Goal: Task Accomplishment & Management: Manage account settings

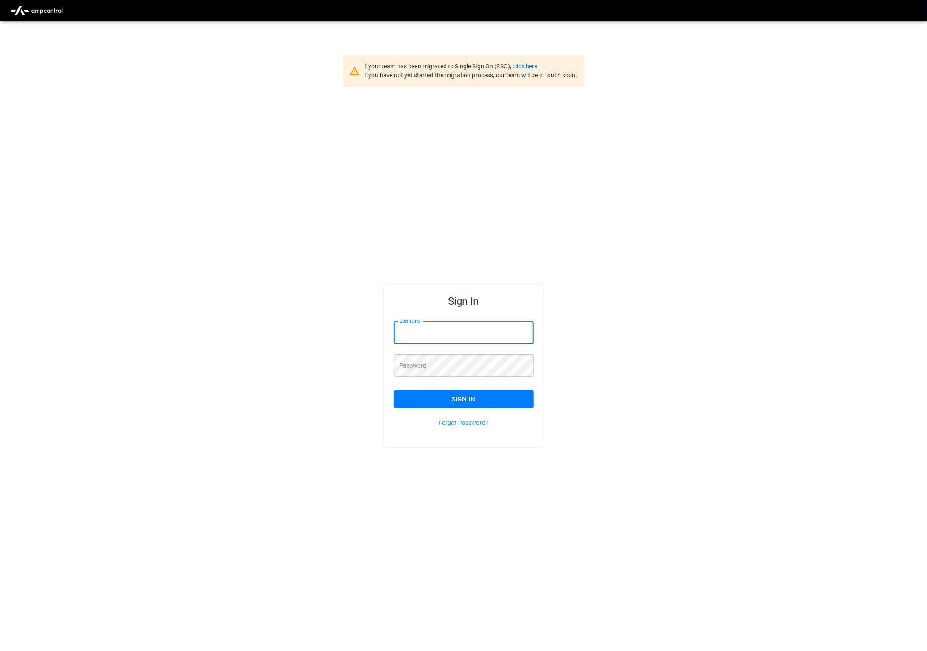
click at [441, 325] on input "Username" at bounding box center [464, 333] width 140 height 22
type input "**********"
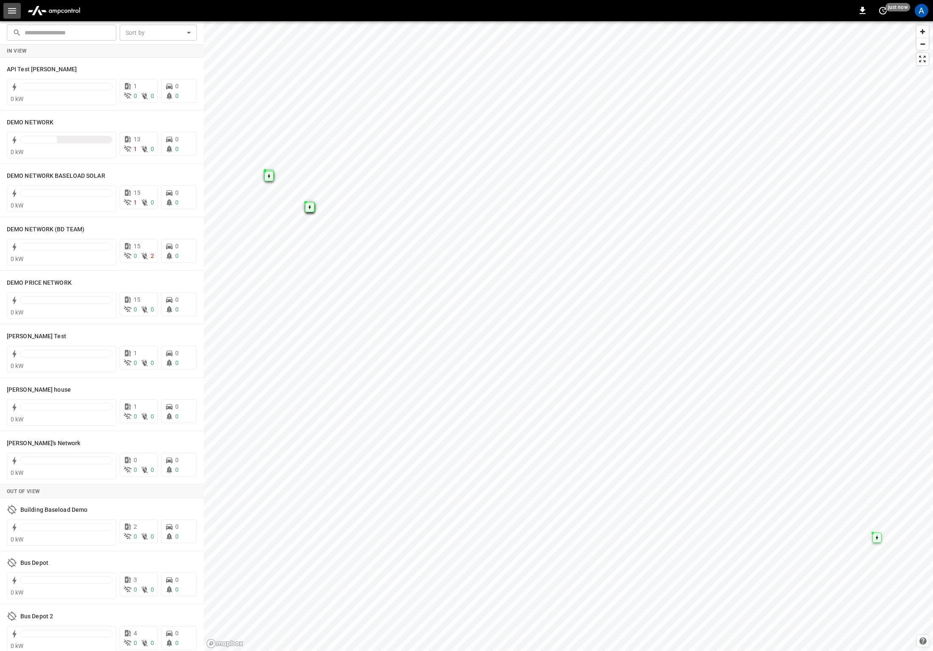
click at [6, 7] on button "button" at bounding box center [11, 11] width 17 height 16
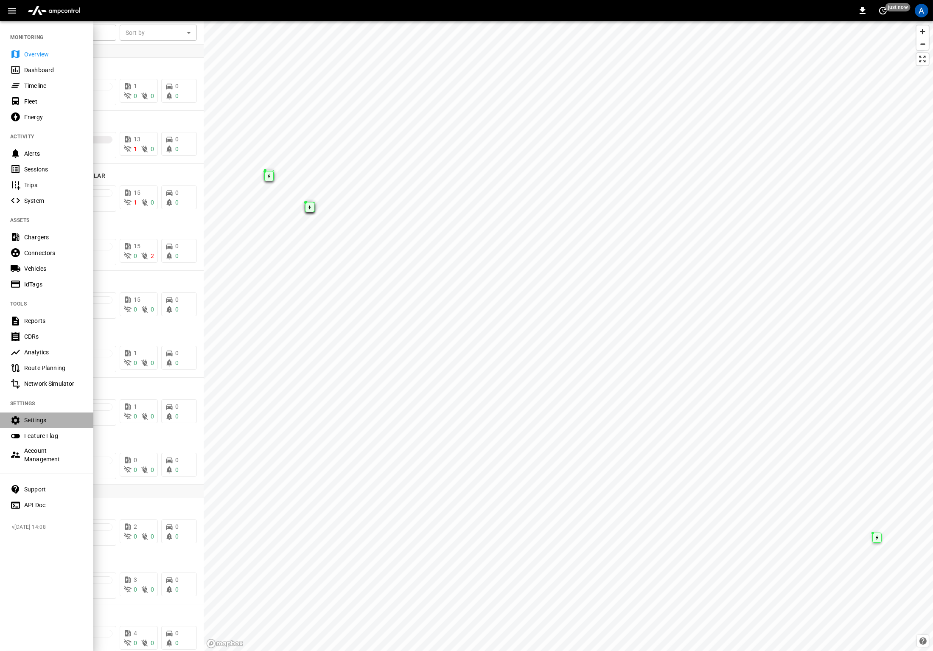
click at [29, 419] on div "Settings" at bounding box center [53, 420] width 59 height 8
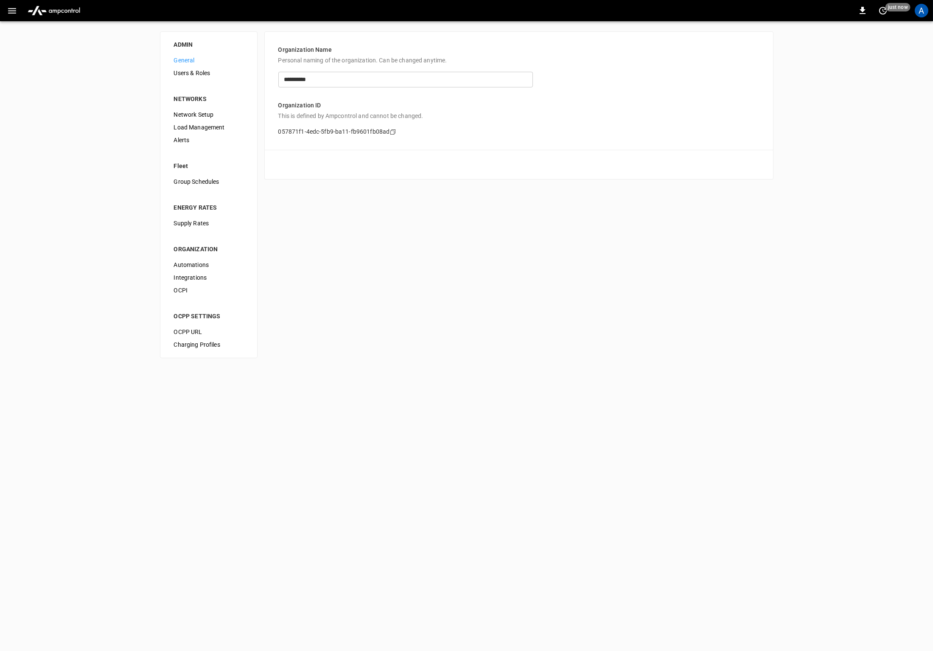
click at [354, 268] on div "**********" at bounding box center [466, 194] width 933 height 347
drag, startPoint x: 314, startPoint y: 245, endPoint x: 377, endPoint y: 235, distance: 63.2
click at [315, 245] on div "**********" at bounding box center [466, 194] width 933 height 347
click at [917, 11] on div "A" at bounding box center [922, 11] width 14 height 14
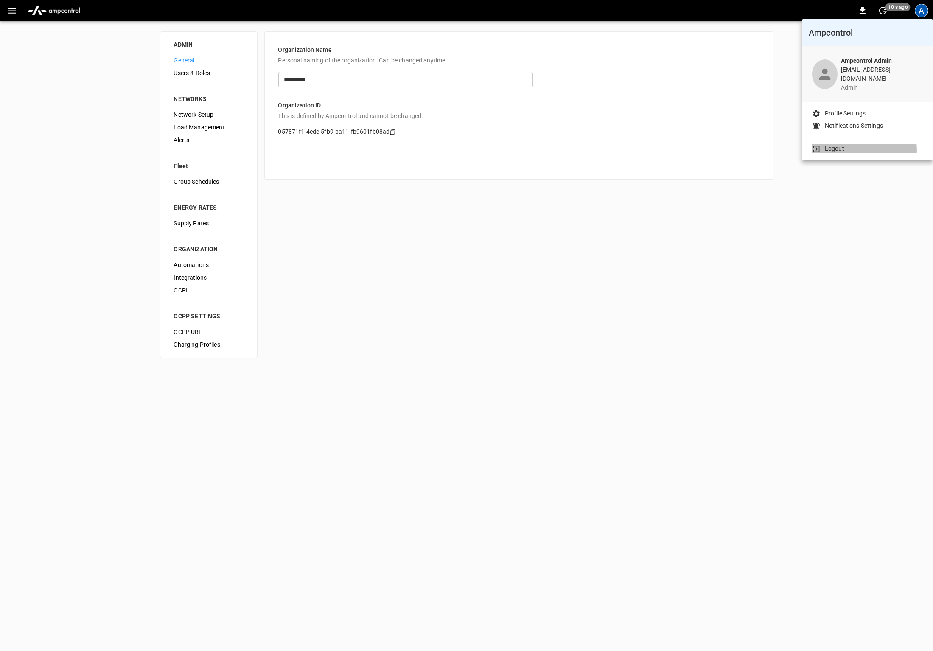
click at [862, 144] on li "Logout" at bounding box center [867, 148] width 111 height 9
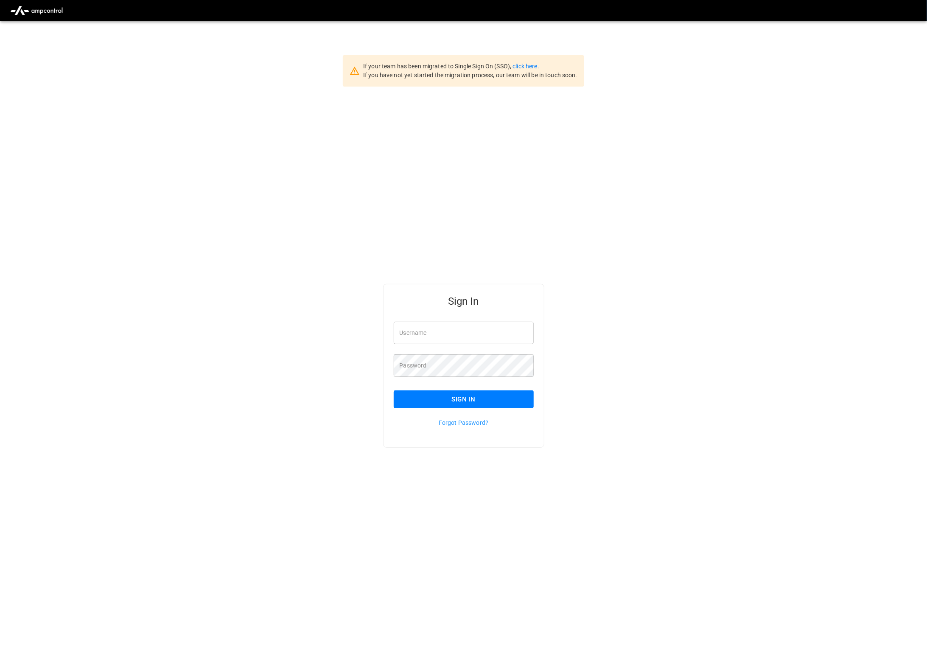
click at [616, 198] on div "Sign In Username Username Password Password Sign In Forgot Password?" at bounding box center [463, 380] width 927 height 586
click at [479, 337] on input "Username" at bounding box center [464, 333] width 140 height 22
type input "**********"
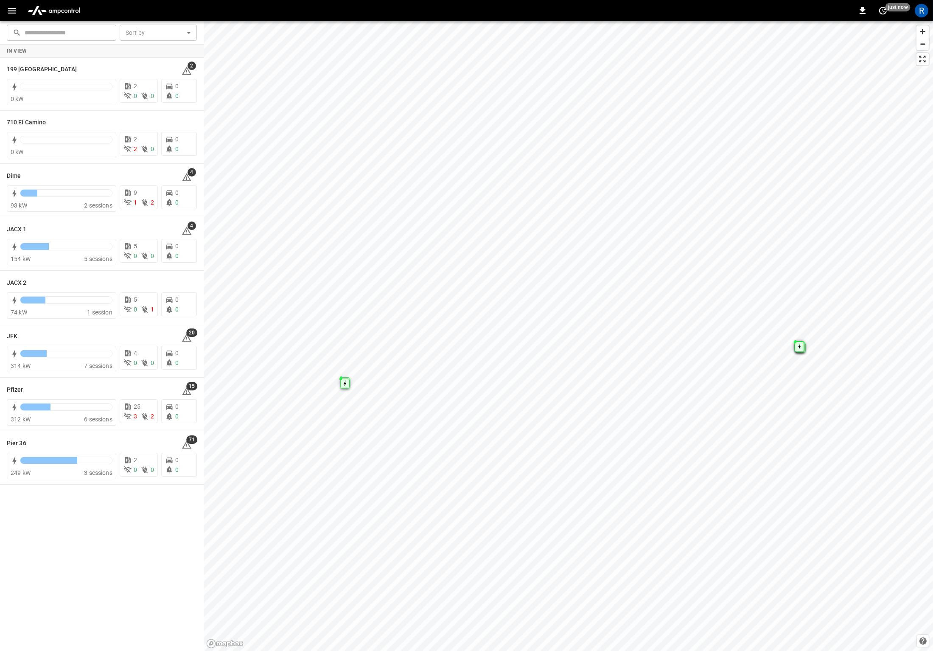
click at [8, 13] on icon "button" at bounding box center [12, 11] width 8 height 6
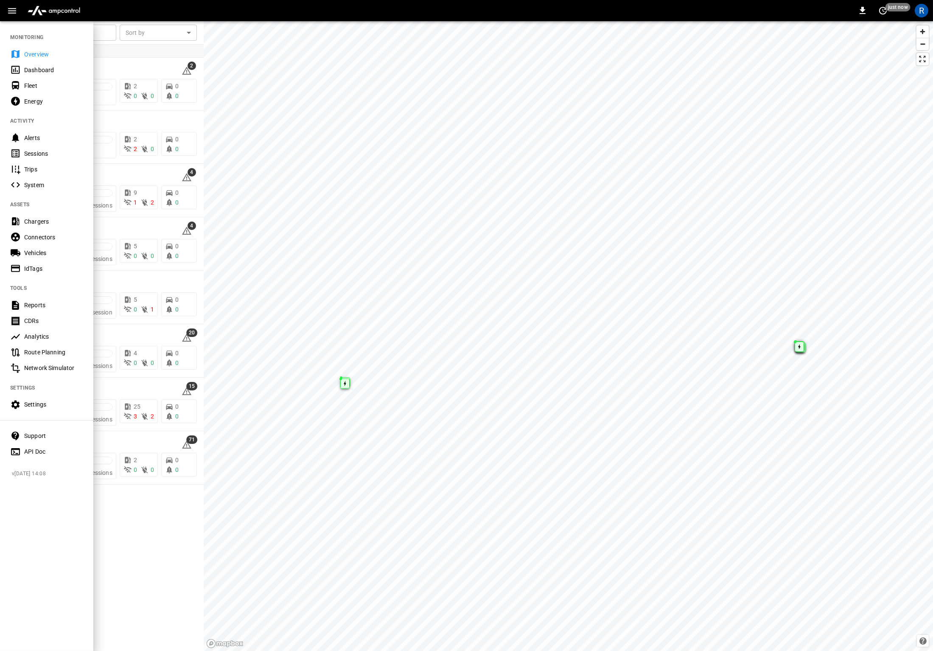
click at [42, 404] on div "Settings" at bounding box center [53, 404] width 59 height 8
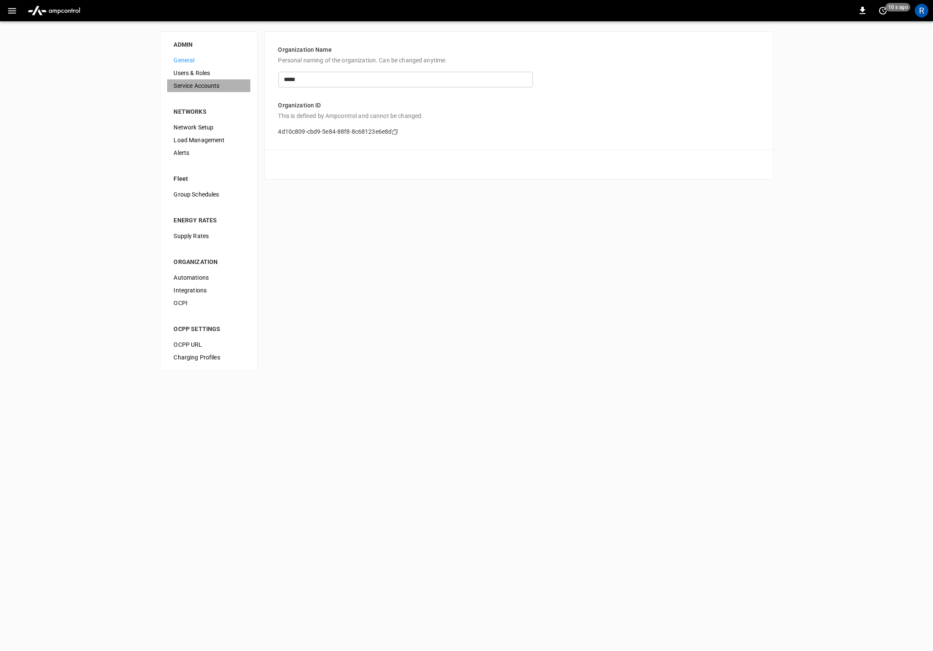
click at [195, 87] on span "Service Accounts" at bounding box center [209, 85] width 70 height 9
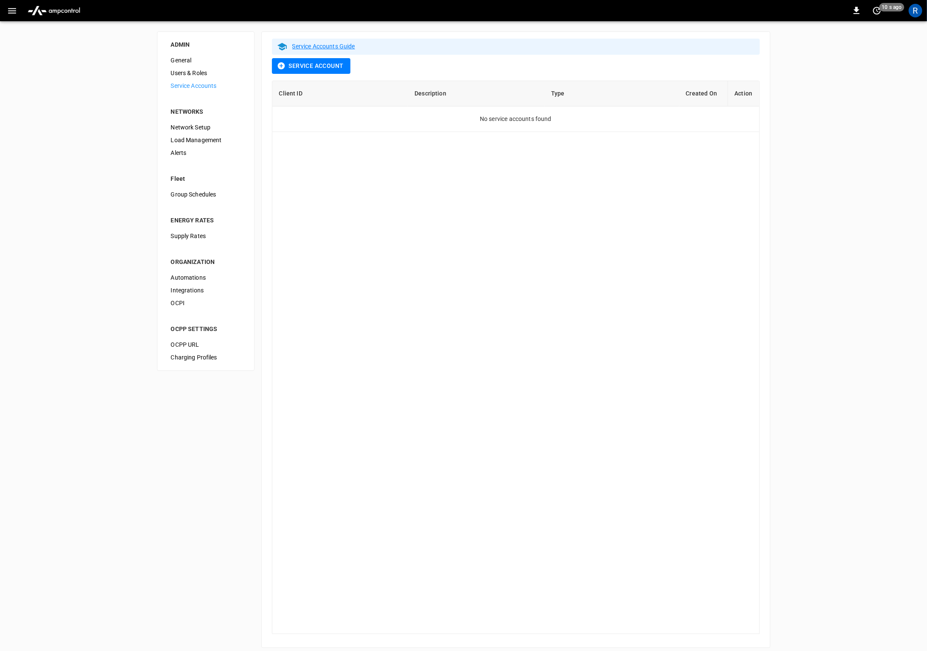
click at [804, 223] on div "ADMIN General Users & Roles Service Accounts NETWORKS Network Setup Load Manage…" at bounding box center [463, 339] width 927 height 637
click at [919, 7] on div "R" at bounding box center [916, 11] width 14 height 14
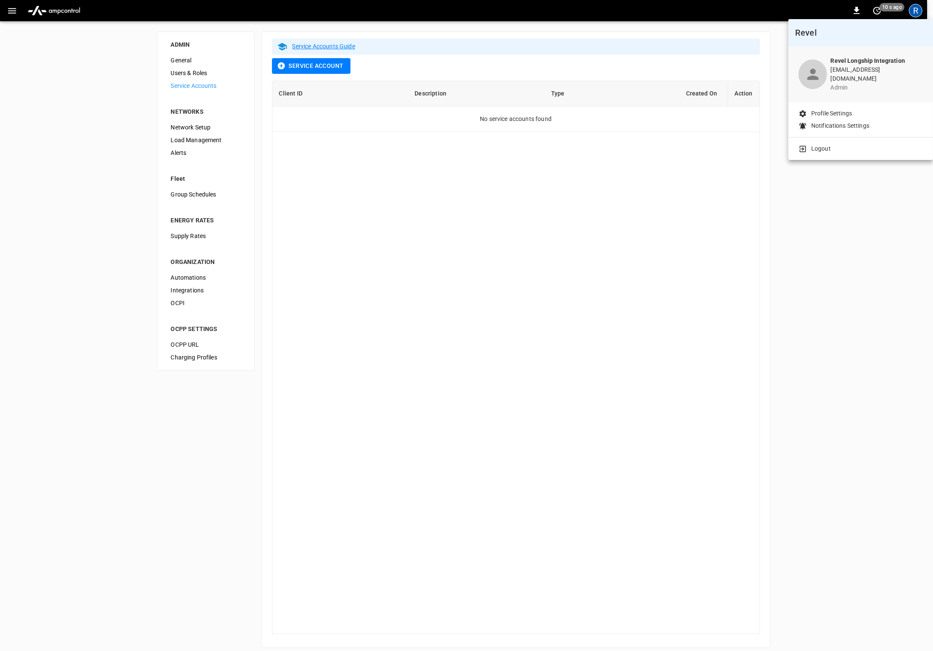
click at [835, 144] on li "Logout" at bounding box center [861, 148] width 124 height 9
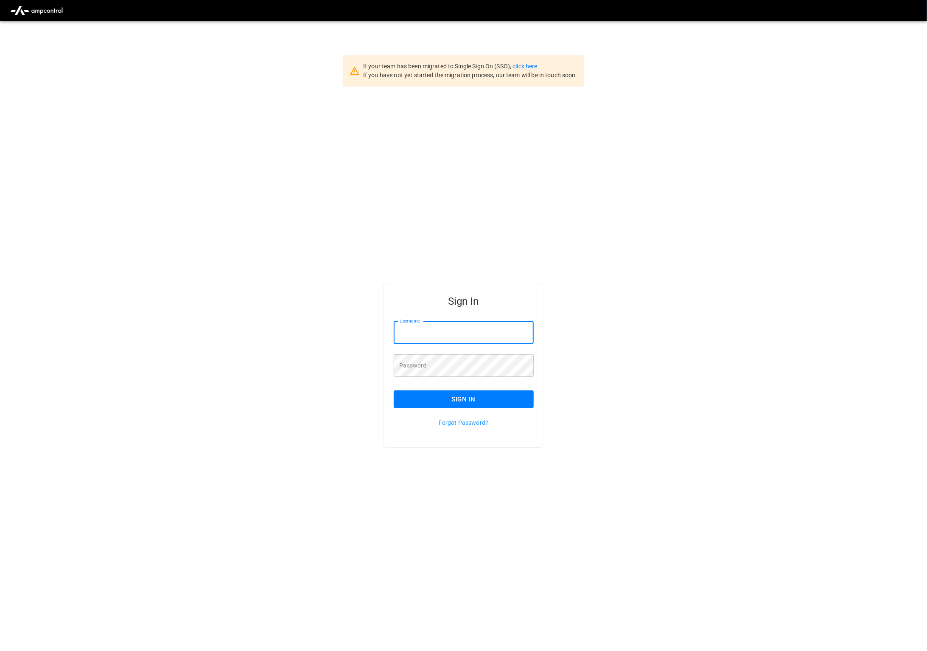
click at [437, 329] on input "Username" at bounding box center [464, 333] width 140 height 22
click at [558, 220] on div "Sign In Username Username Password Password Sign In Forgot Password?" at bounding box center [463, 380] width 927 height 586
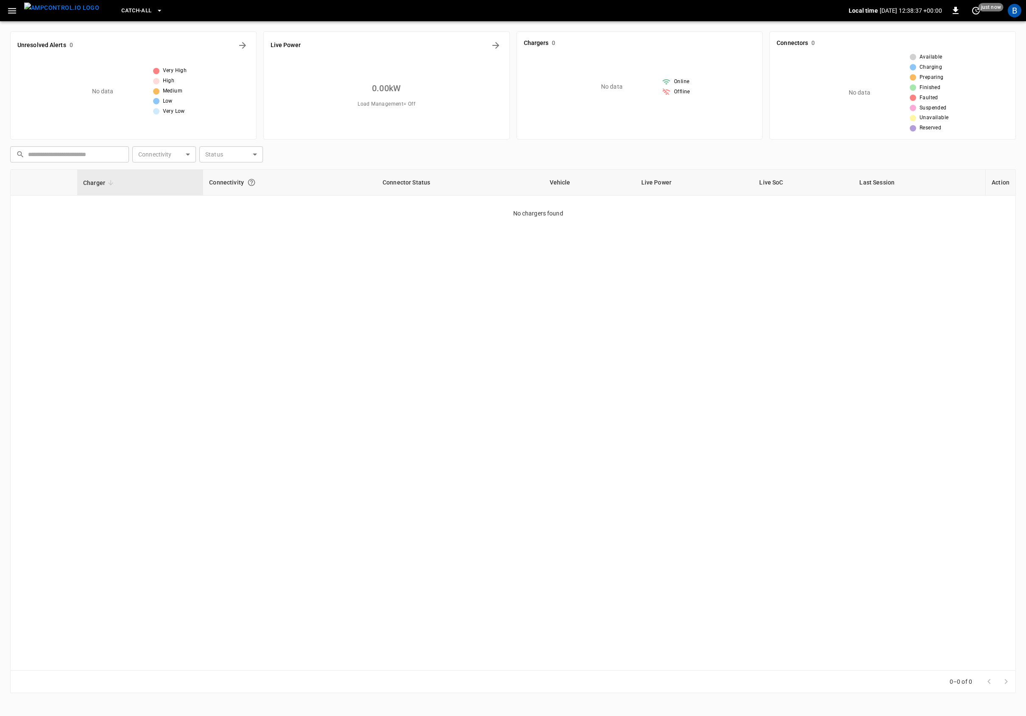
click at [933, 6] on div "B" at bounding box center [1015, 11] width 16 height 16
click at [933, 13] on div "B" at bounding box center [1015, 11] width 14 height 14
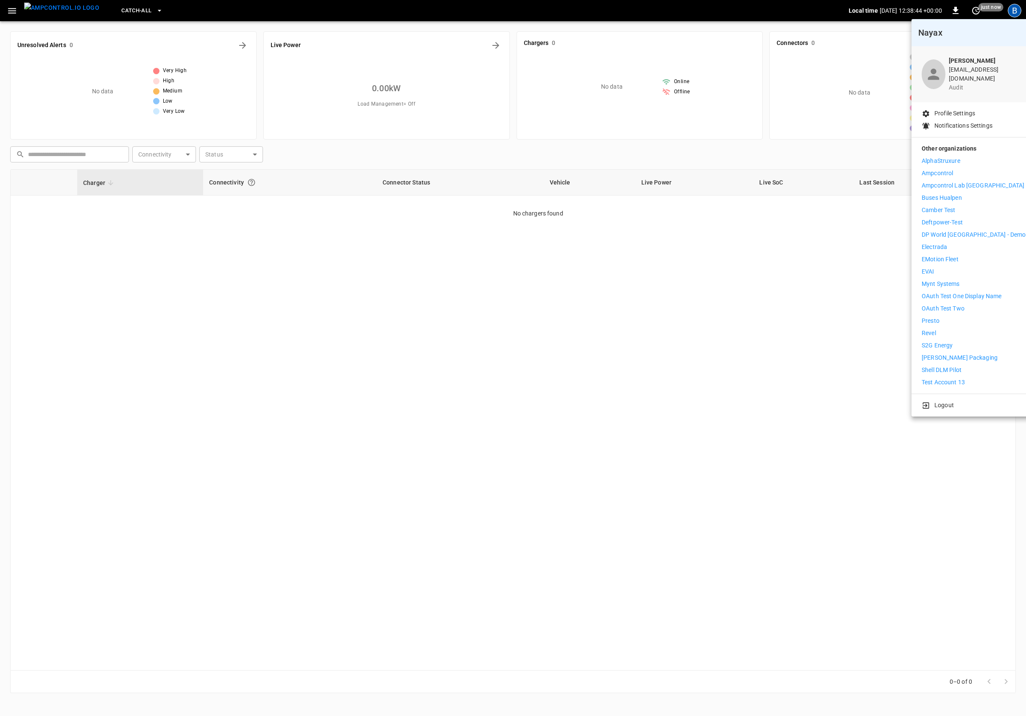
drag, startPoint x: 944, startPoint y: 241, endPoint x: 947, endPoint y: 181, distance: 60.3
click at [933, 181] on div "AlphaStruxure Ampcontrol Ampcontrol Lab Germany Buses Hualpen Camber Test Deftp…" at bounding box center [974, 272] width 104 height 230
click at [933, 181] on p "Ampcontrol Lab [GEOGRAPHIC_DATA]" at bounding box center [973, 185] width 103 height 9
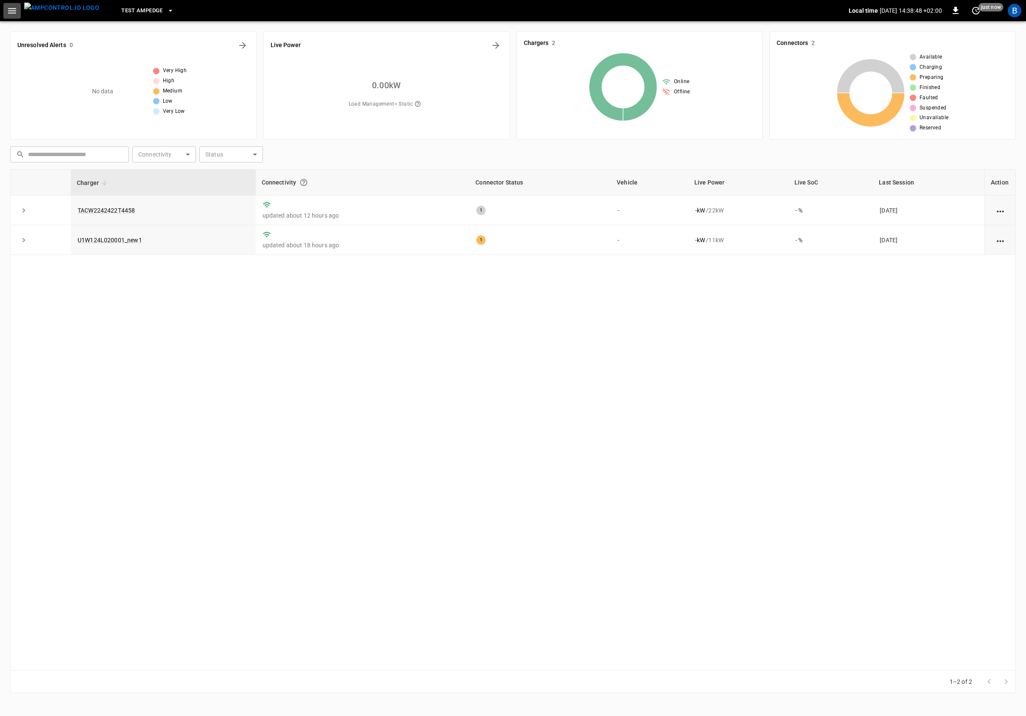
click at [12, 6] on icon "button" at bounding box center [12, 11] width 11 height 11
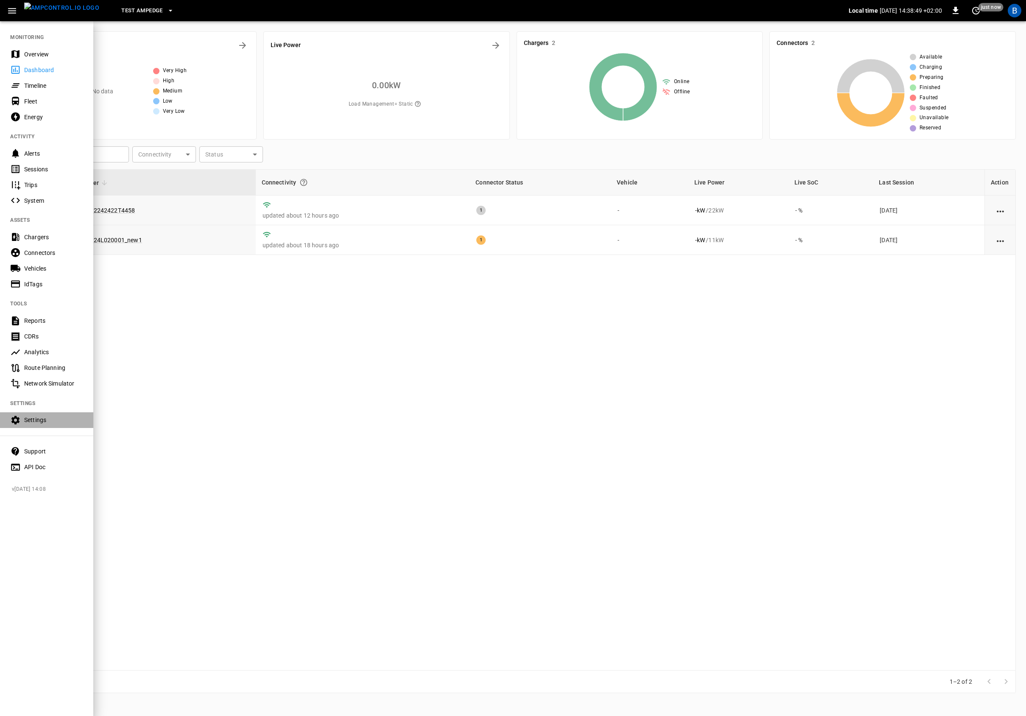
click at [64, 413] on div "Settings" at bounding box center [46, 420] width 93 height 16
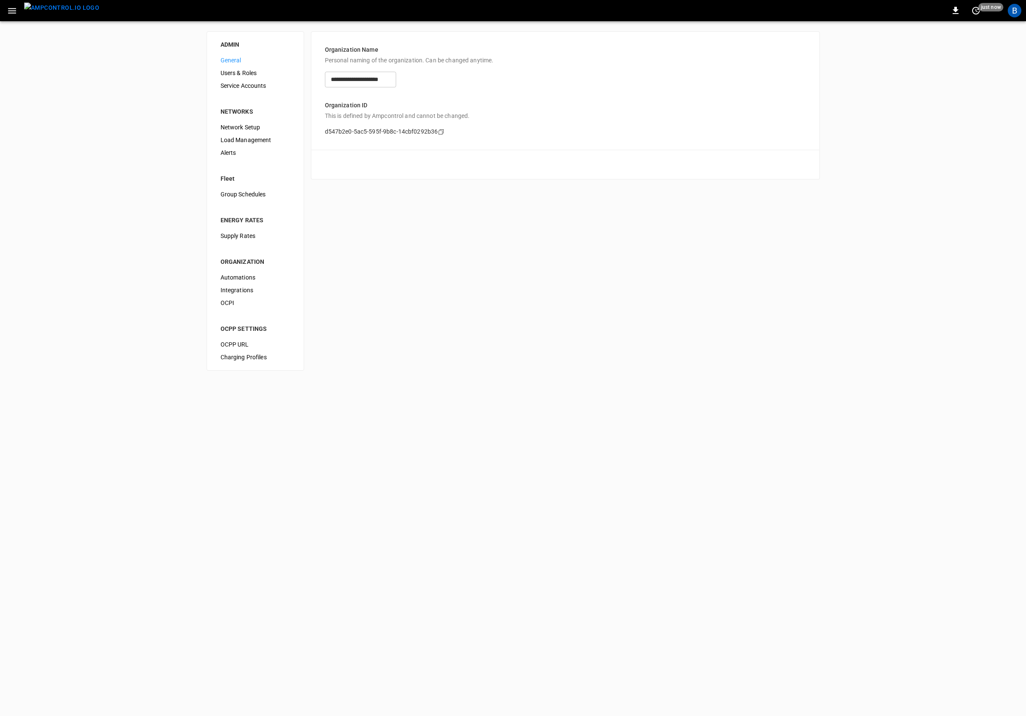
click at [256, 85] on span "Service Accounts" at bounding box center [256, 85] width 70 height 9
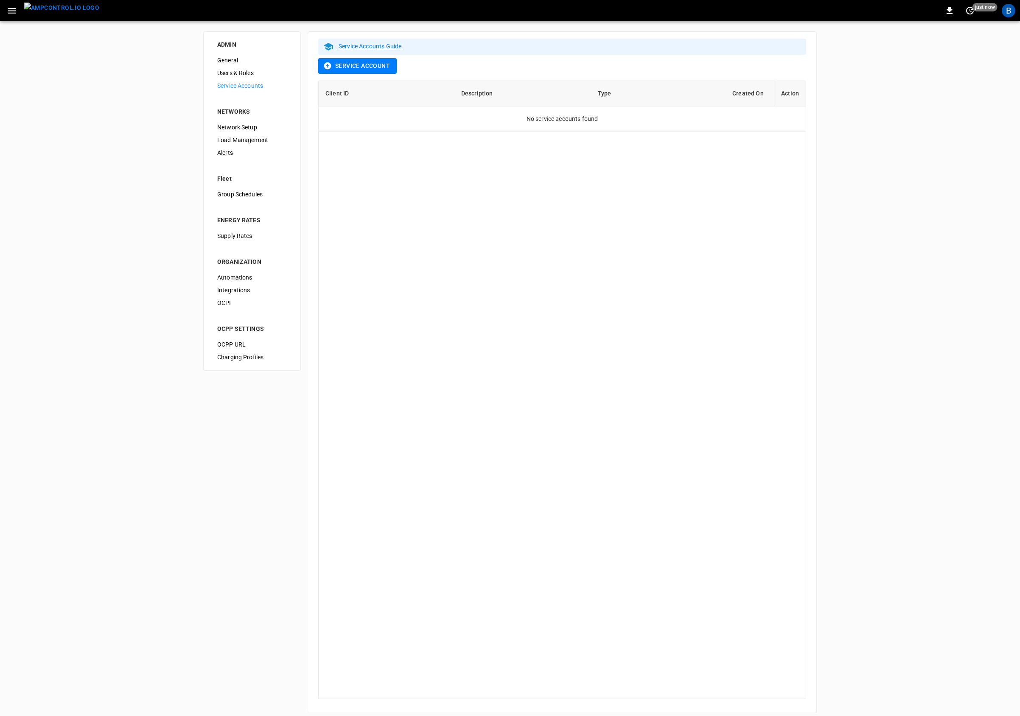
click at [544, 251] on div "Client ID Description Type Created On Action No service accounts found" at bounding box center [562, 390] width 488 height 619
click at [1007, 17] on div "B" at bounding box center [1009, 11] width 14 height 14
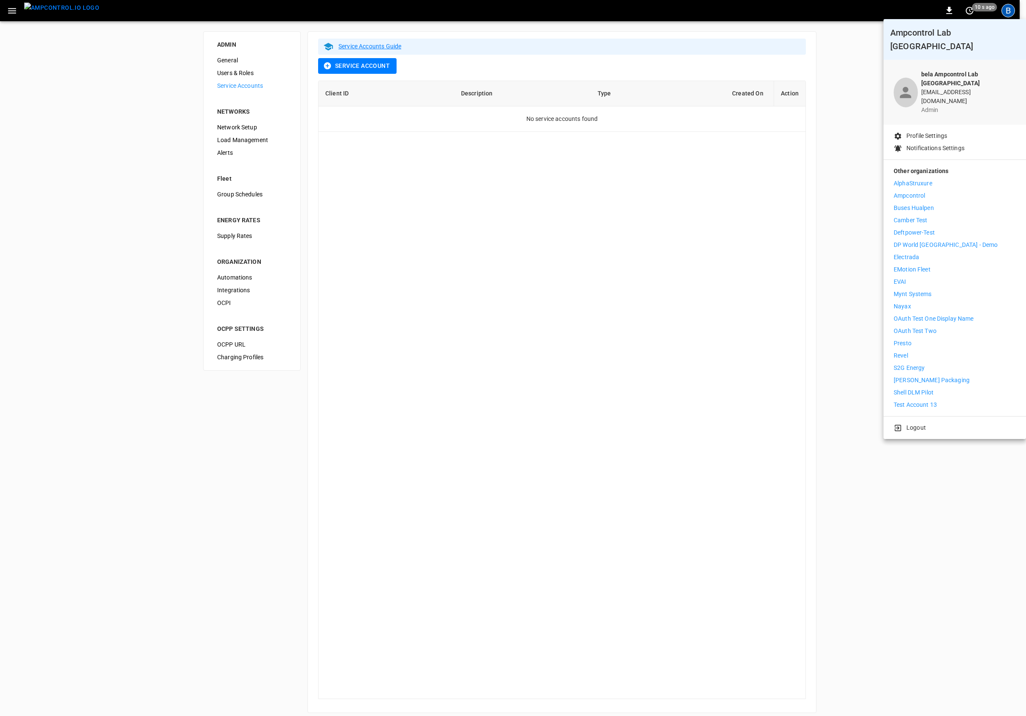
click at [946, 191] on li "Ampcontrol" at bounding box center [955, 195] width 122 height 9
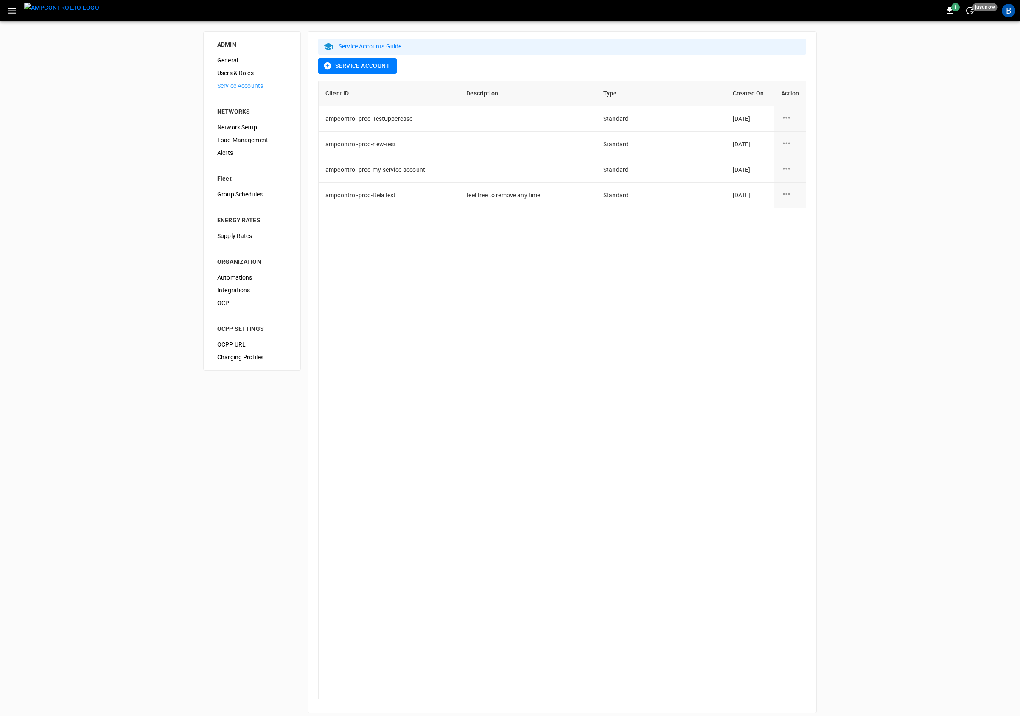
click at [914, 184] on div "ADMIN General Users & Roles Service Accounts NETWORKS Network Setup Load Manage…" at bounding box center [510, 372] width 1020 height 702
click at [782, 117] on icon "service account action options" at bounding box center [786, 117] width 11 height 11
click at [818, 121] on li "Edit" at bounding box center [813, 123] width 62 height 14
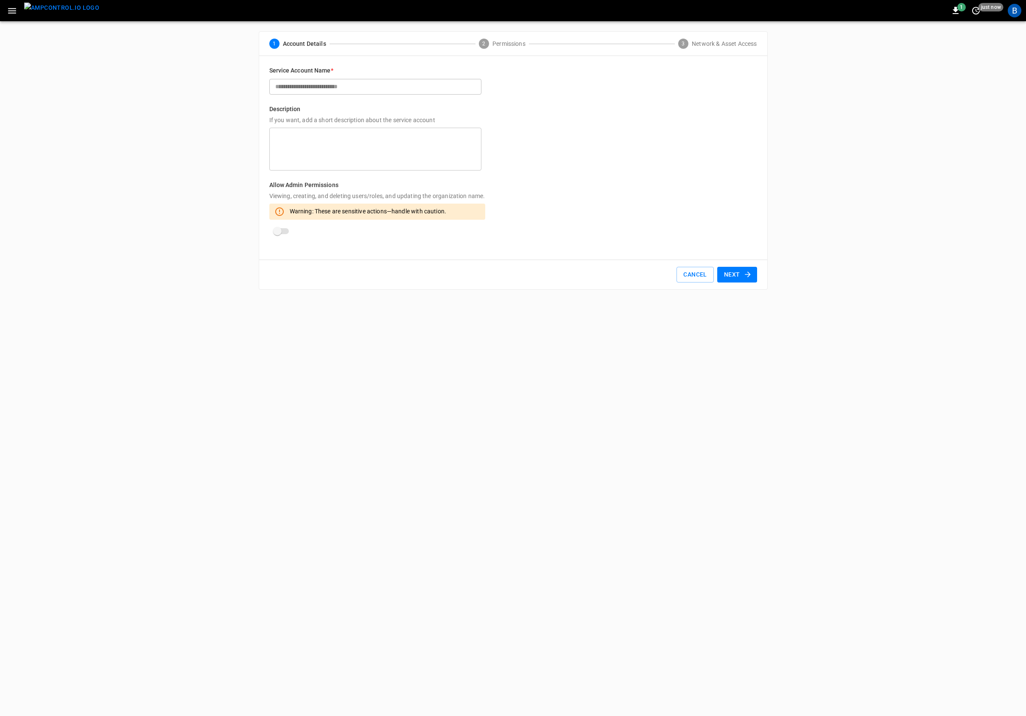
click at [734, 273] on button "Next" at bounding box center [738, 275] width 40 height 16
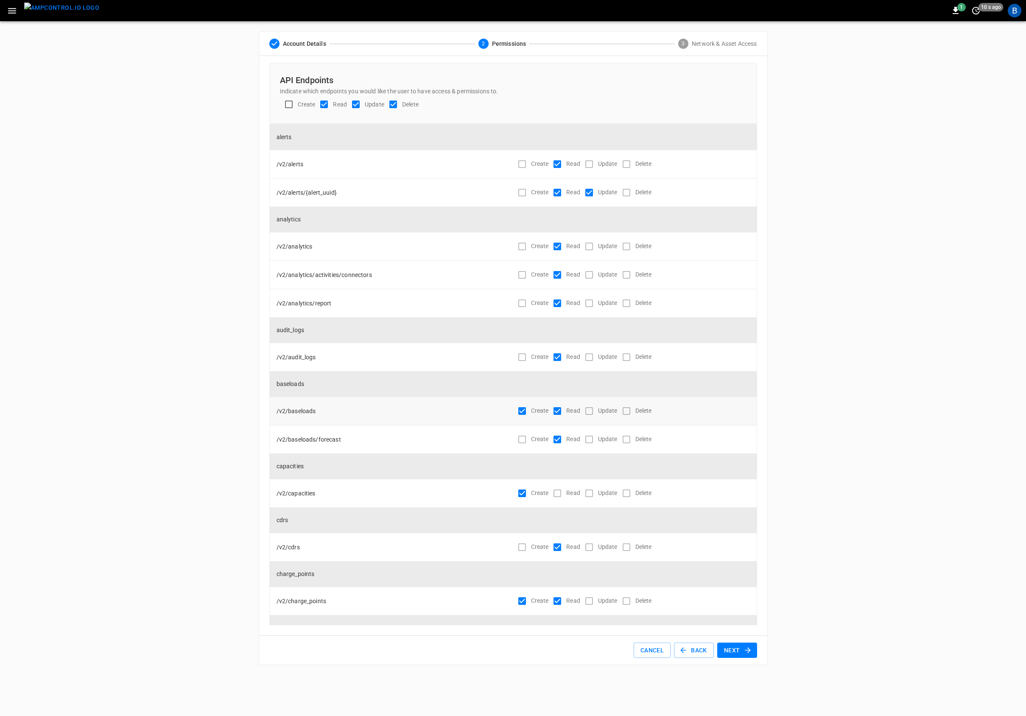
click at [586, 411] on div "Update" at bounding box center [598, 411] width 37 height 18
click at [824, 402] on div "ADMIN General Users & Roles Service Accounts NETWORKS Network Setup Load Manage…" at bounding box center [513, 348] width 1026 height 654
click at [748, 645] on button "Next" at bounding box center [738, 651] width 40 height 16
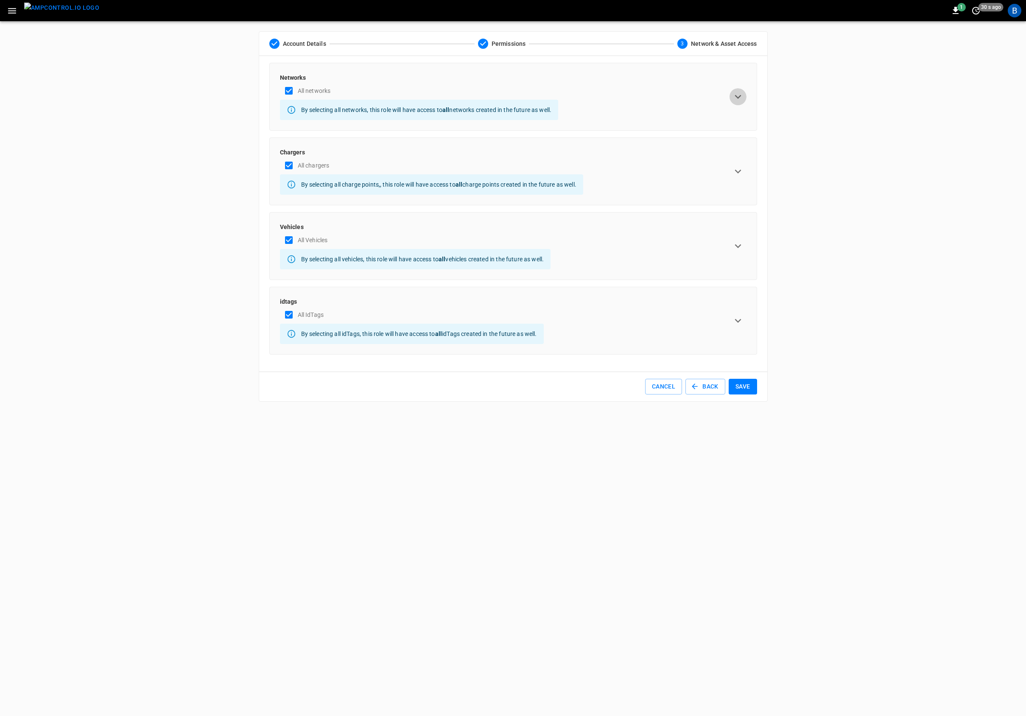
click at [739, 97] on icon "expand row" at bounding box center [738, 96] width 13 height 13
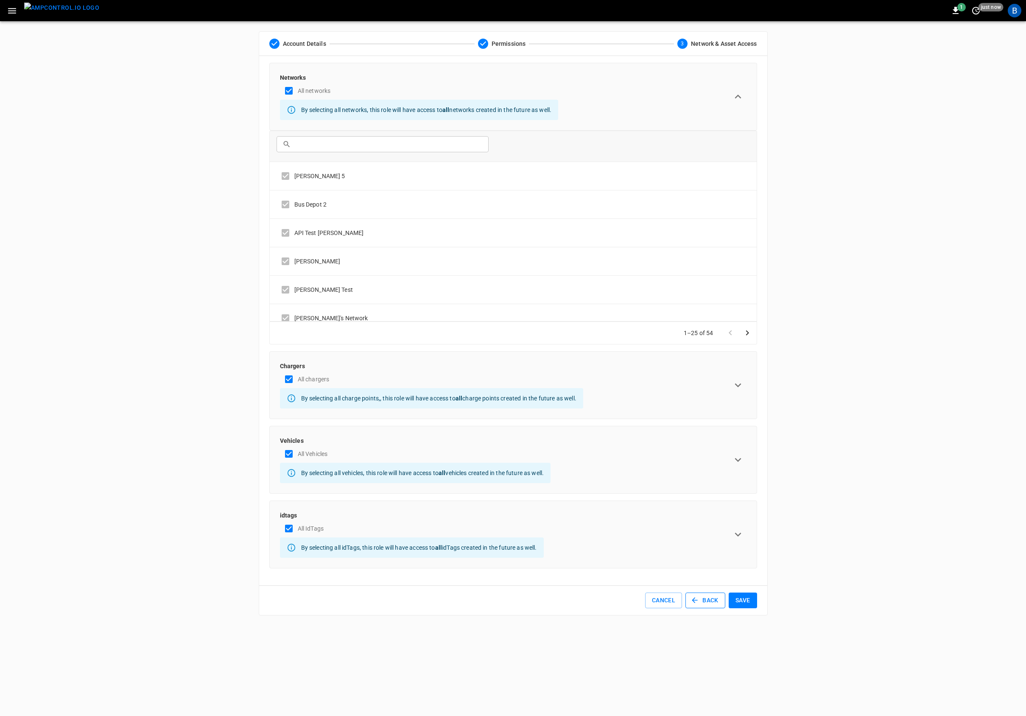
click at [699, 603] on button "Back" at bounding box center [706, 601] width 40 height 16
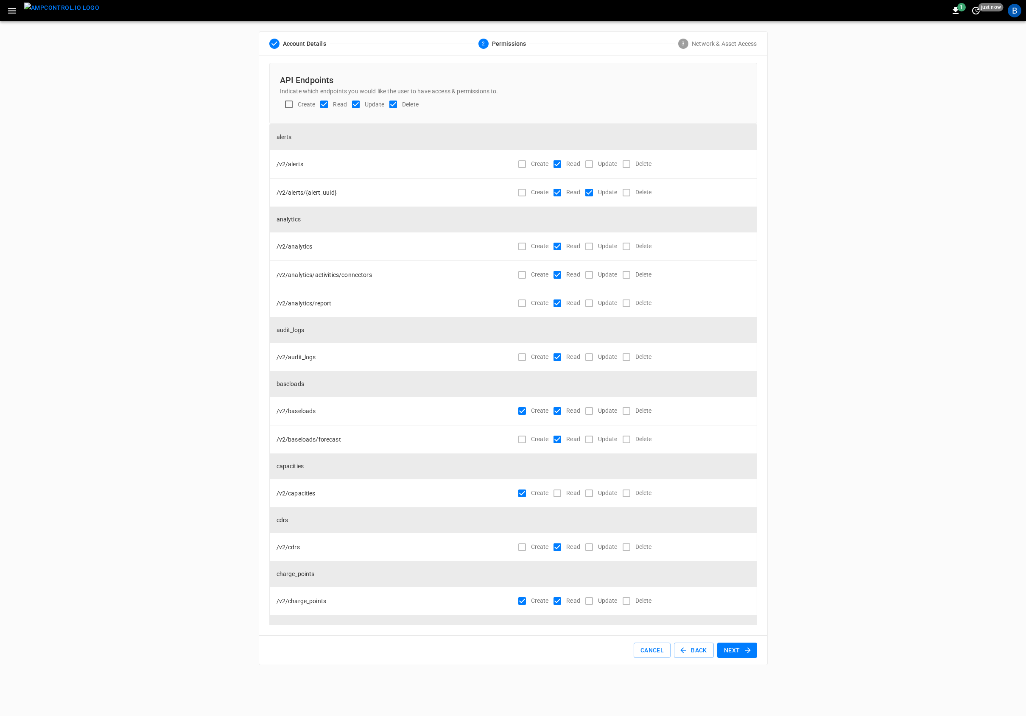
click at [835, 482] on div "ADMIN General Users & Roles Service Accounts NETWORKS Network Setup Load Manage…" at bounding box center [513, 348] width 1026 height 654
click at [841, 481] on div "ADMIN General Users & Roles Service Accounts NETWORKS Network Setup Load Manage…" at bounding box center [513, 348] width 1026 height 654
click at [841, 480] on div "ADMIN General Users & Roles Service Accounts NETWORKS Network Setup Load Manage…" at bounding box center [513, 348] width 1026 height 654
drag, startPoint x: 847, startPoint y: 471, endPoint x: 856, endPoint y: 465, distance: 11.5
click at [847, 471] on div "ADMIN General Users & Roles Service Accounts NETWORKS Network Setup Load Manage…" at bounding box center [513, 348] width 1026 height 654
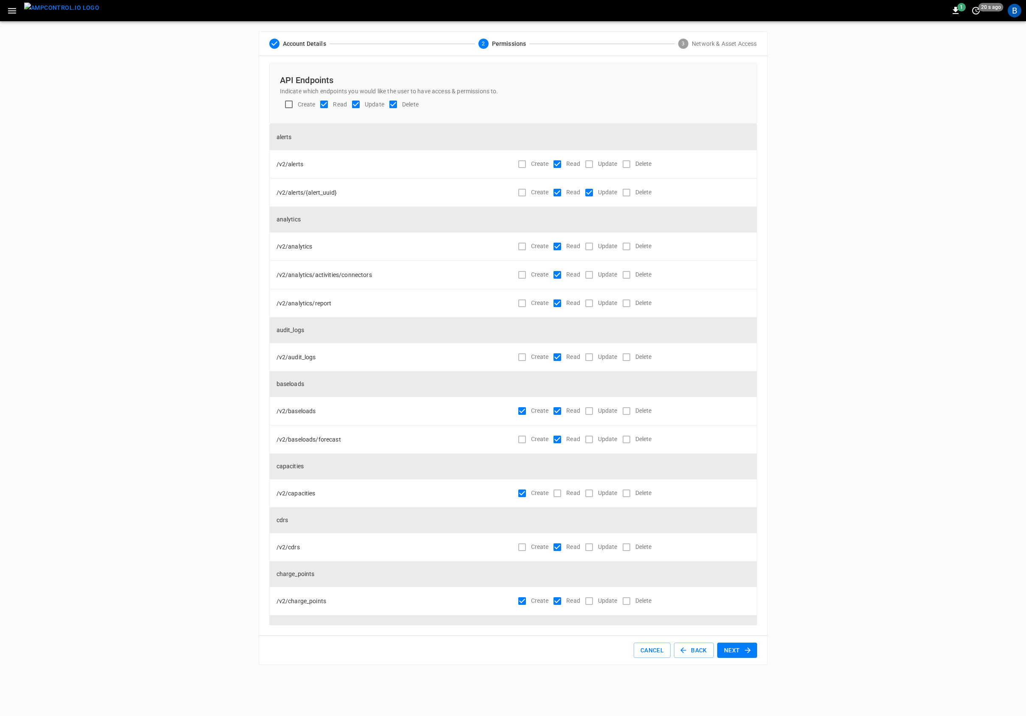
click at [136, 432] on div "ADMIN General Users & Roles Service Accounts NETWORKS Network Setup Load Manage…" at bounding box center [513, 348] width 1026 height 654
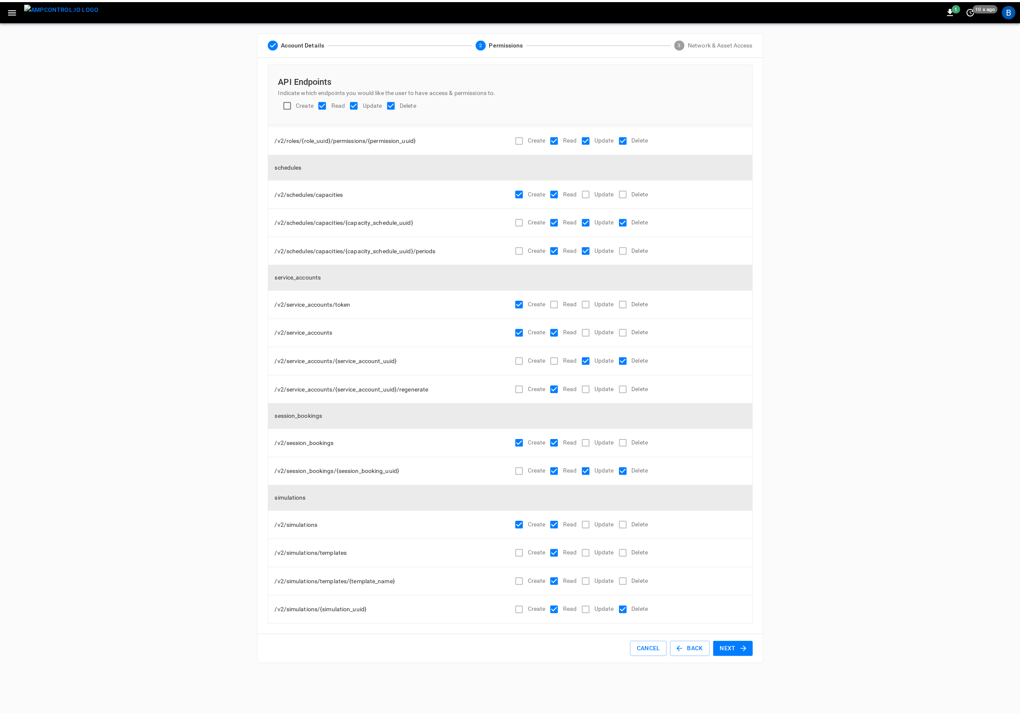
scroll to position [4862, 0]
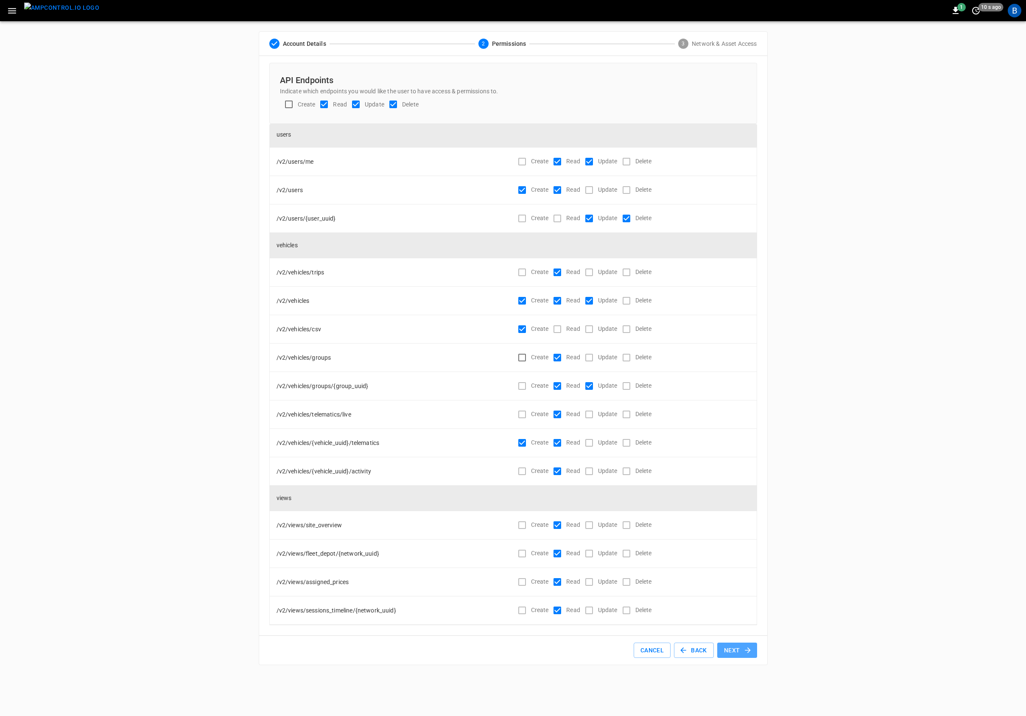
click at [732, 646] on button "Next" at bounding box center [738, 651] width 40 height 16
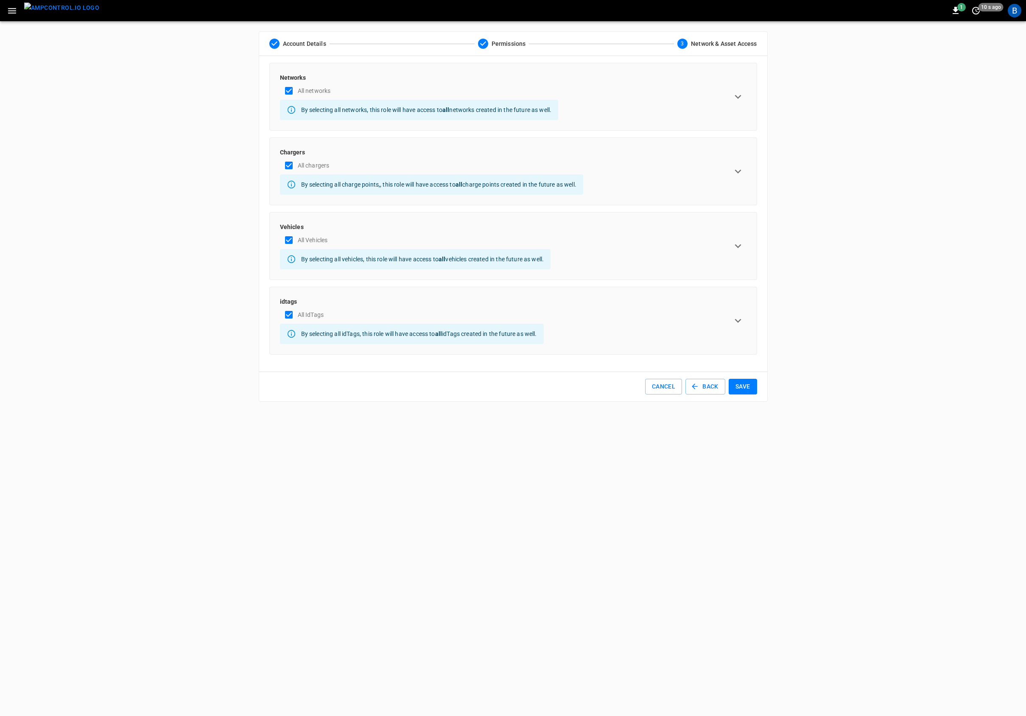
click at [741, 246] on icon "expand row" at bounding box center [738, 246] width 13 height 13
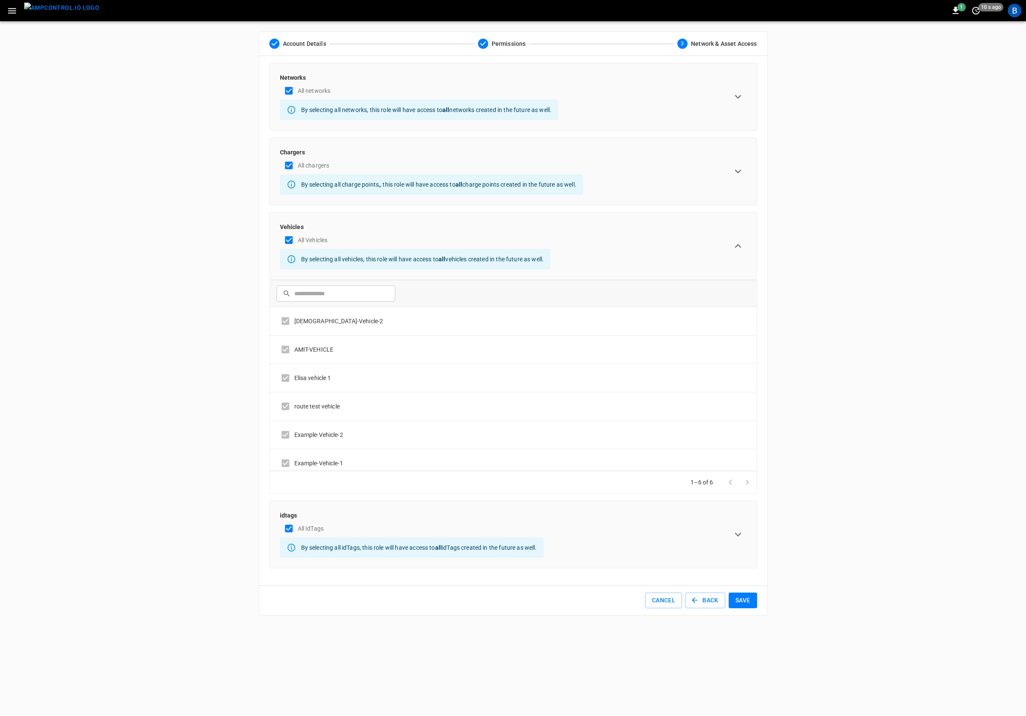
click at [787, 261] on div "ADMIN General Users & Roles Service Accounts NETWORKS Network Setup Load Manage…" at bounding box center [513, 323] width 1026 height 605
click at [742, 172] on icon "expand row" at bounding box center [738, 171] width 13 height 13
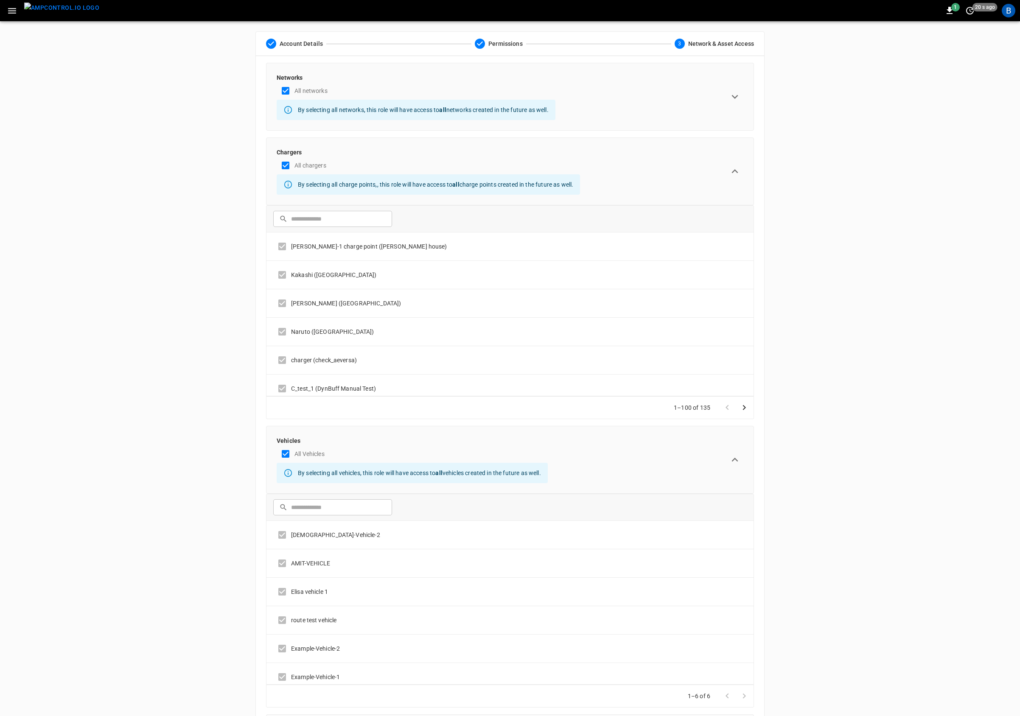
click at [801, 174] on div "ADMIN General Users & Roles Service Accounts NETWORKS Network Setup Load Manage…" at bounding box center [510, 430] width 1020 height 819
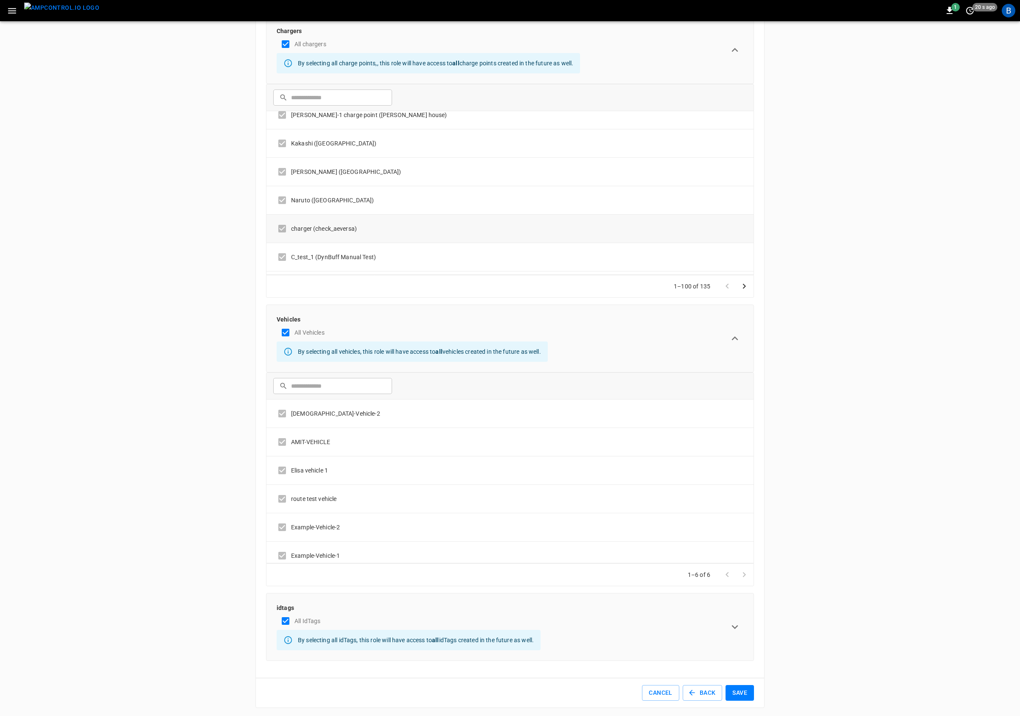
scroll to position [0, 0]
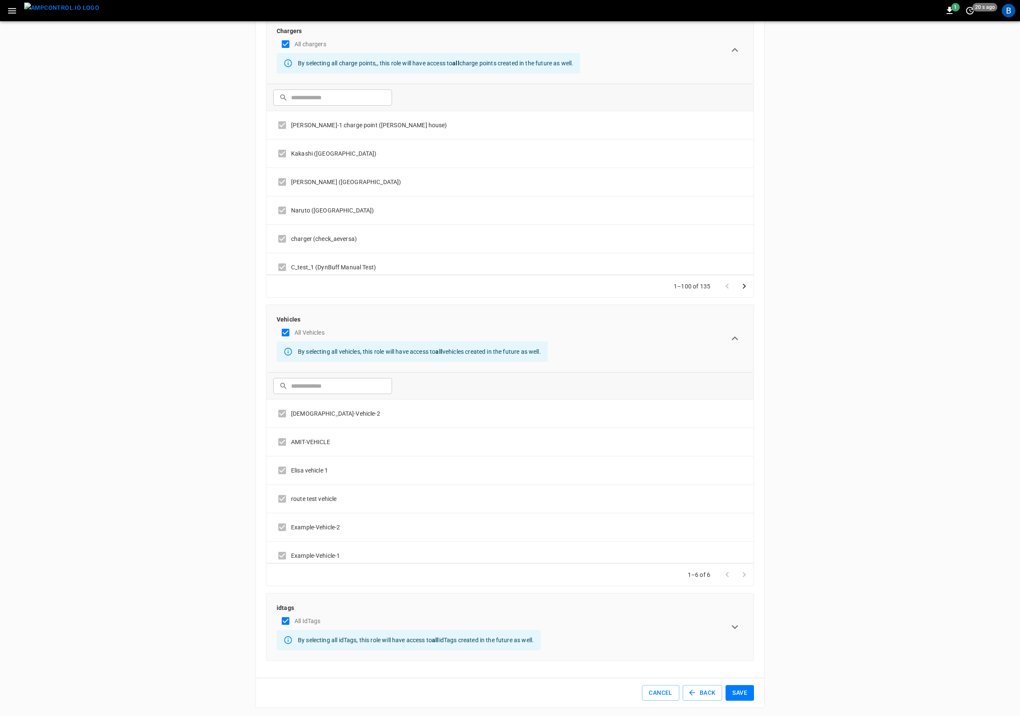
click at [833, 186] on div "ADMIN General Users & Roles Service Accounts NETWORKS Network Setup Load Manage…" at bounding box center [510, 309] width 1020 height 819
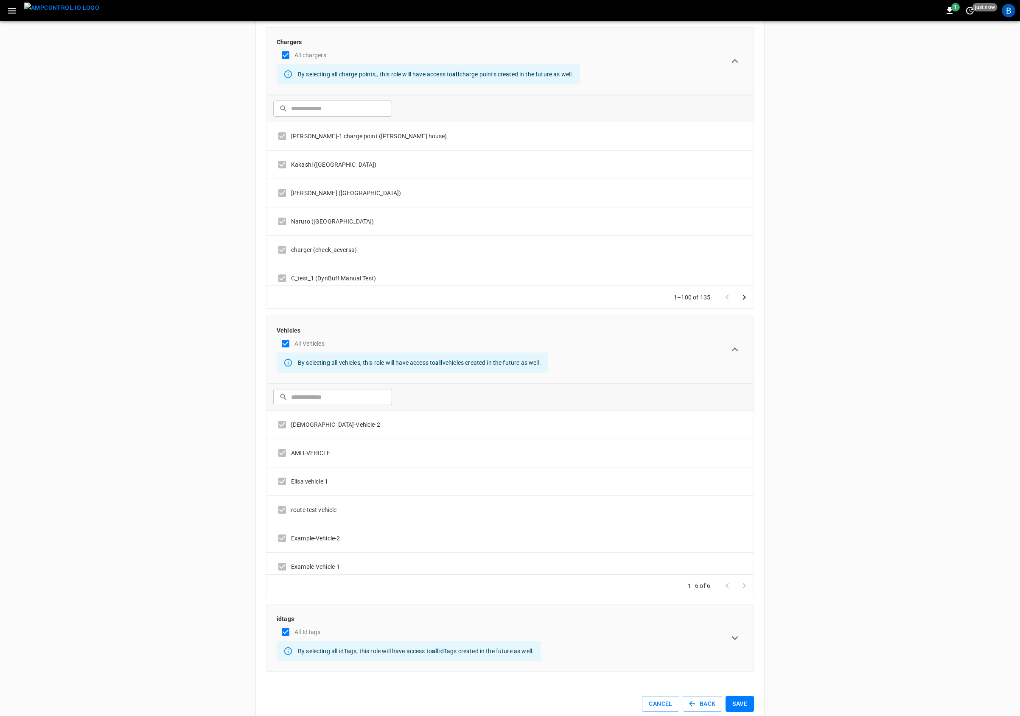
scroll to position [121, 0]
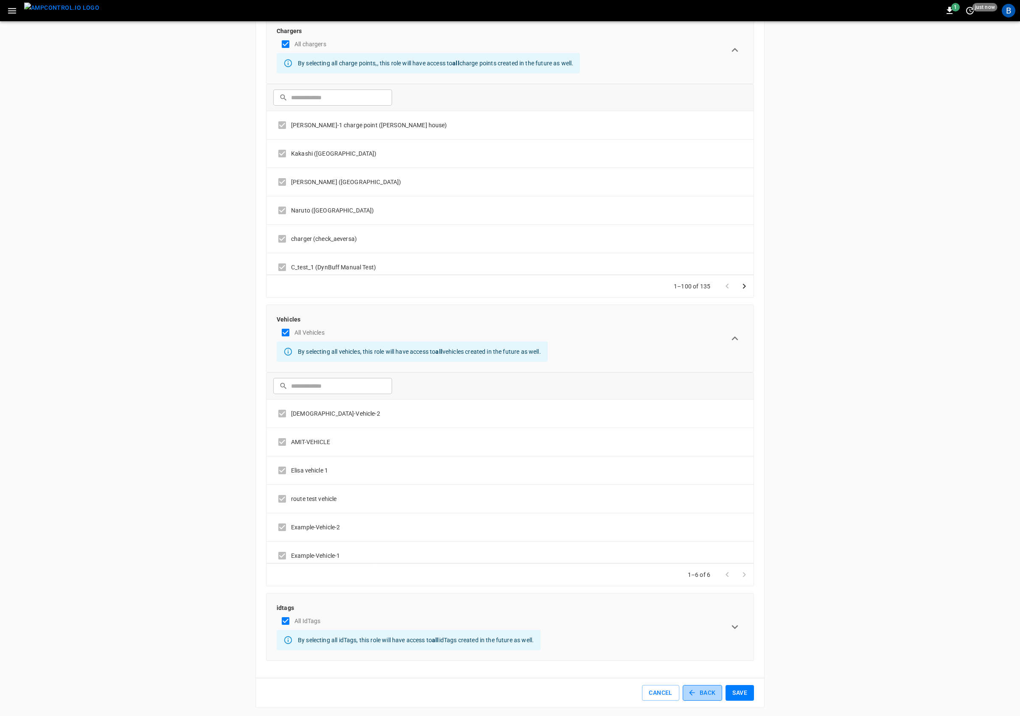
click at [696, 690] on button "Back" at bounding box center [703, 693] width 40 height 16
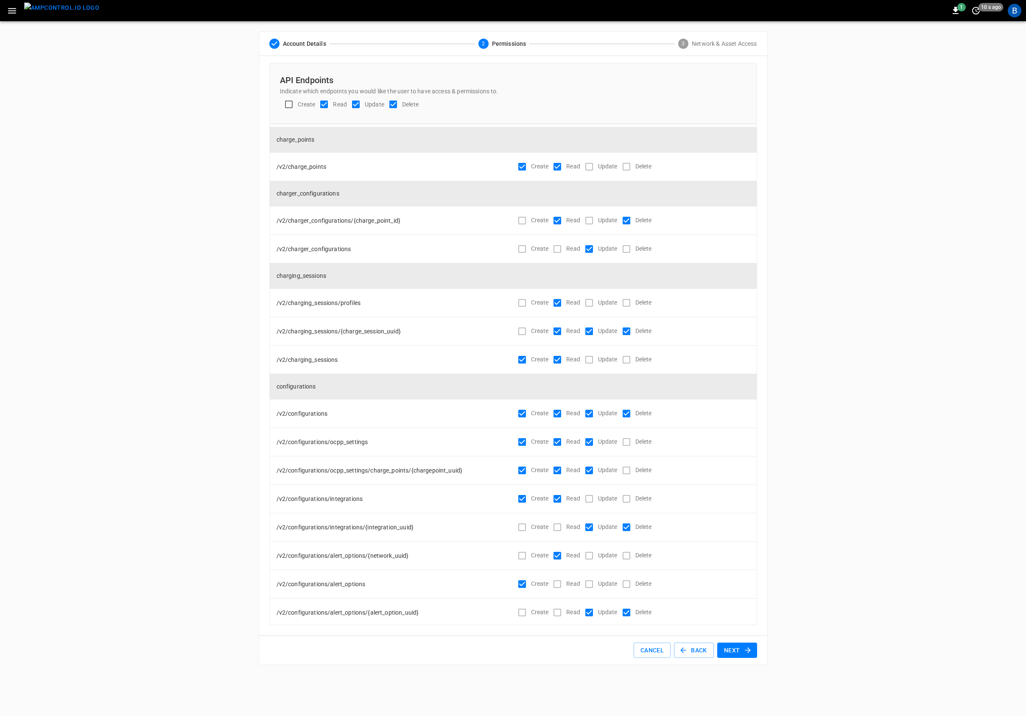
scroll to position [418, 0]
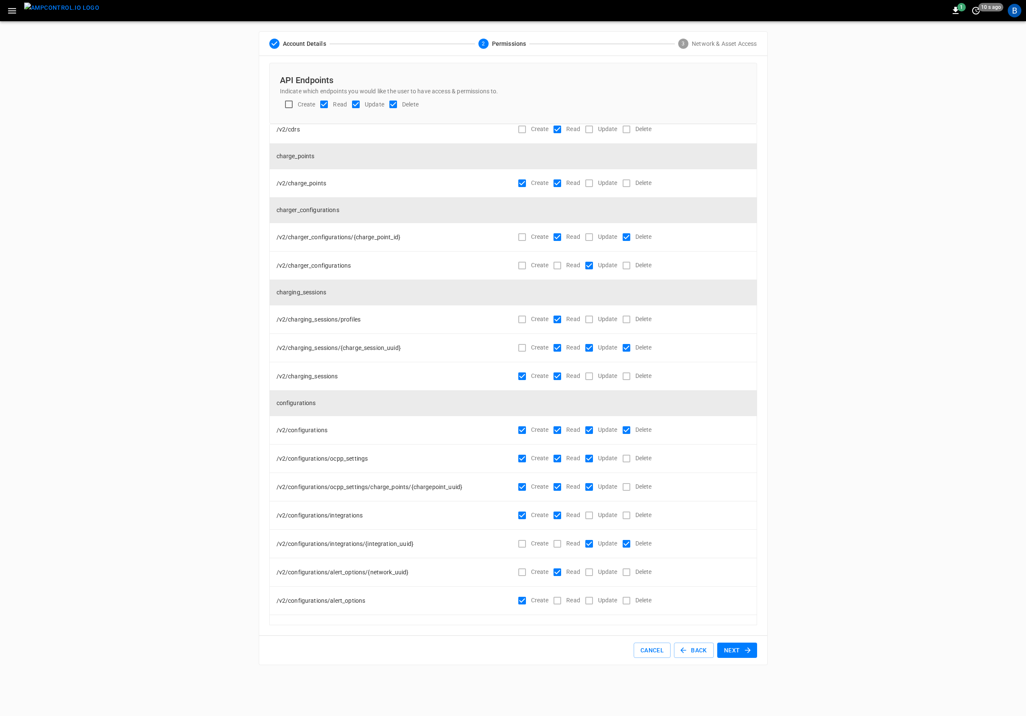
click at [169, 364] on div "ADMIN General Users & Roles Service Accounts NETWORKS Network Setup Load Manage…" at bounding box center [513, 348] width 1026 height 654
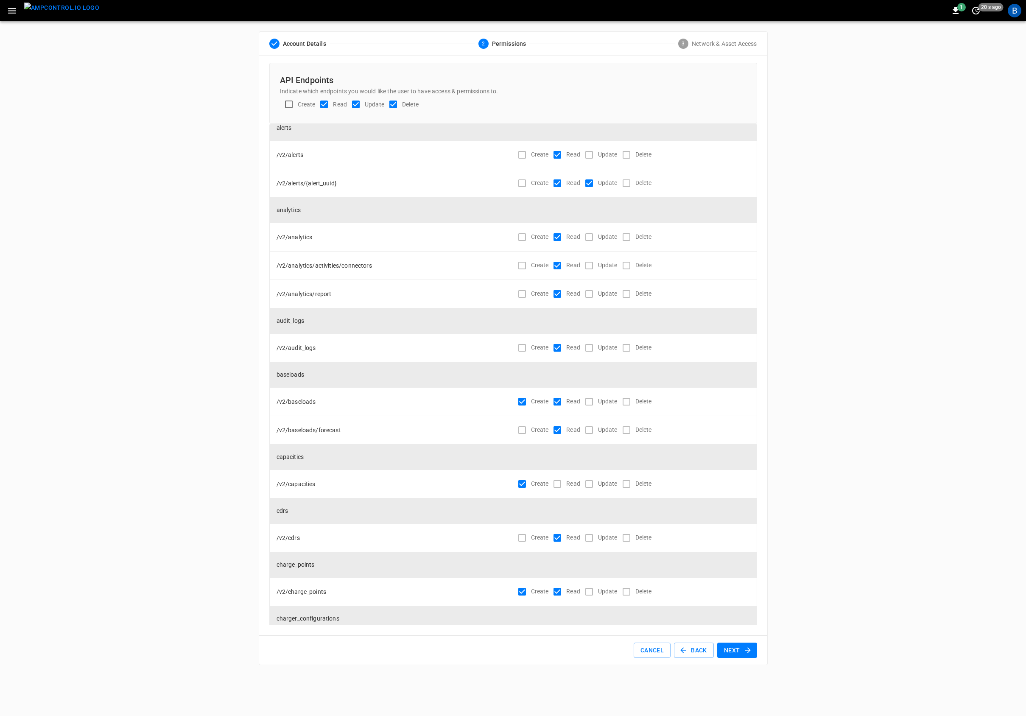
scroll to position [0, 0]
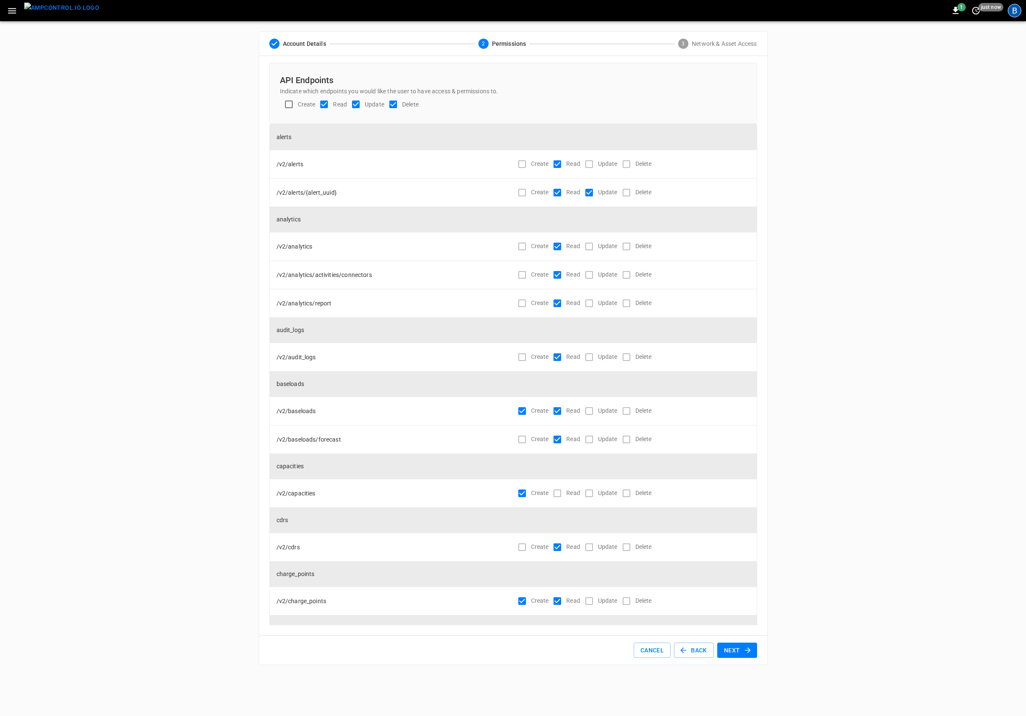
click at [1020, 7] on div "B" at bounding box center [1015, 11] width 14 height 14
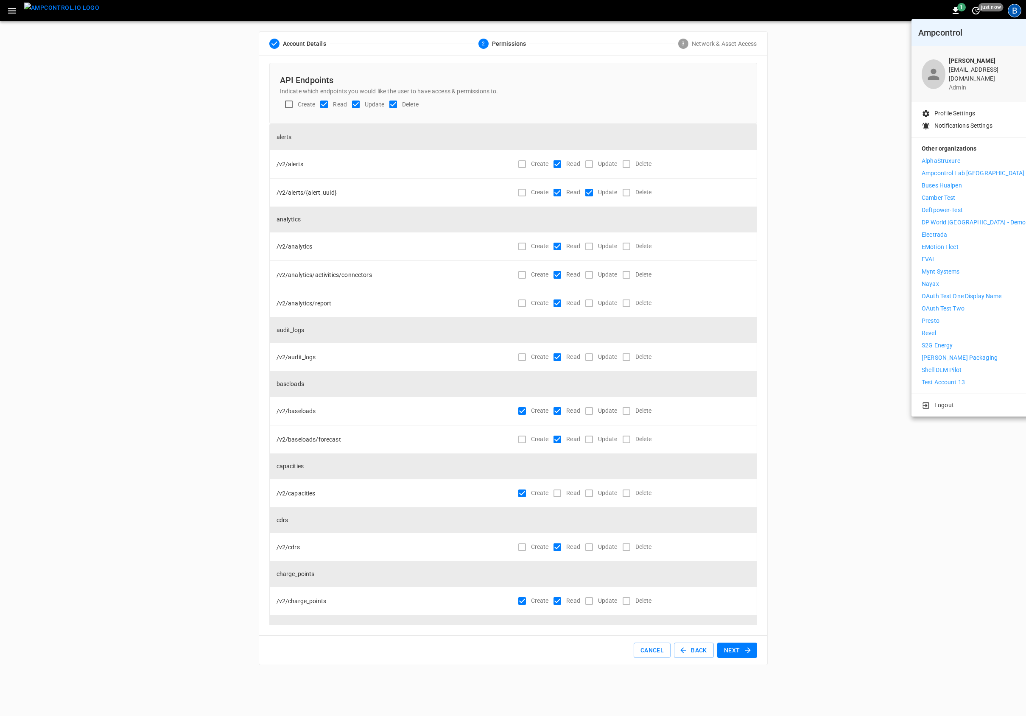
click at [874, 113] on div at bounding box center [513, 358] width 1026 height 716
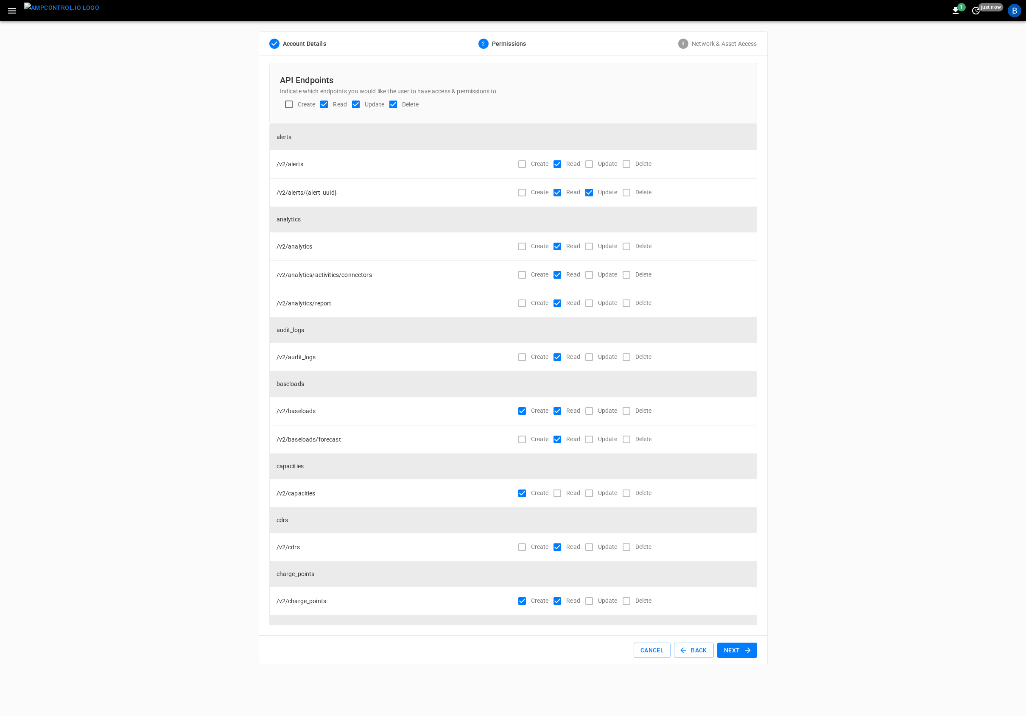
click at [6, 8] on button "button" at bounding box center [11, 11] width 17 height 16
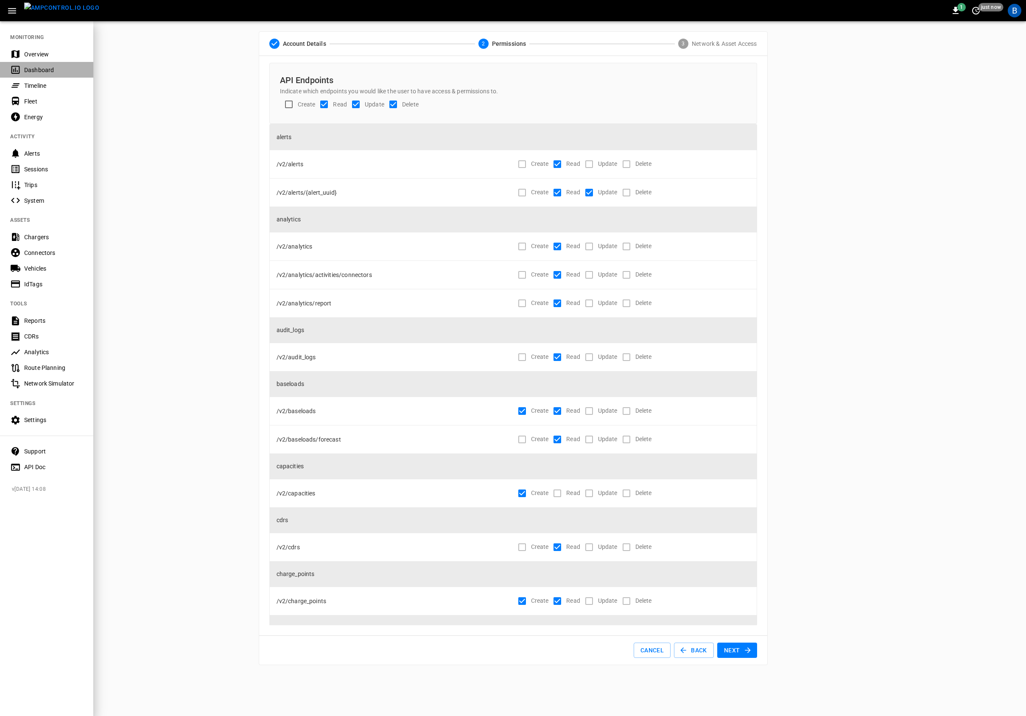
click at [40, 67] on div "Dashboard" at bounding box center [53, 70] width 59 height 8
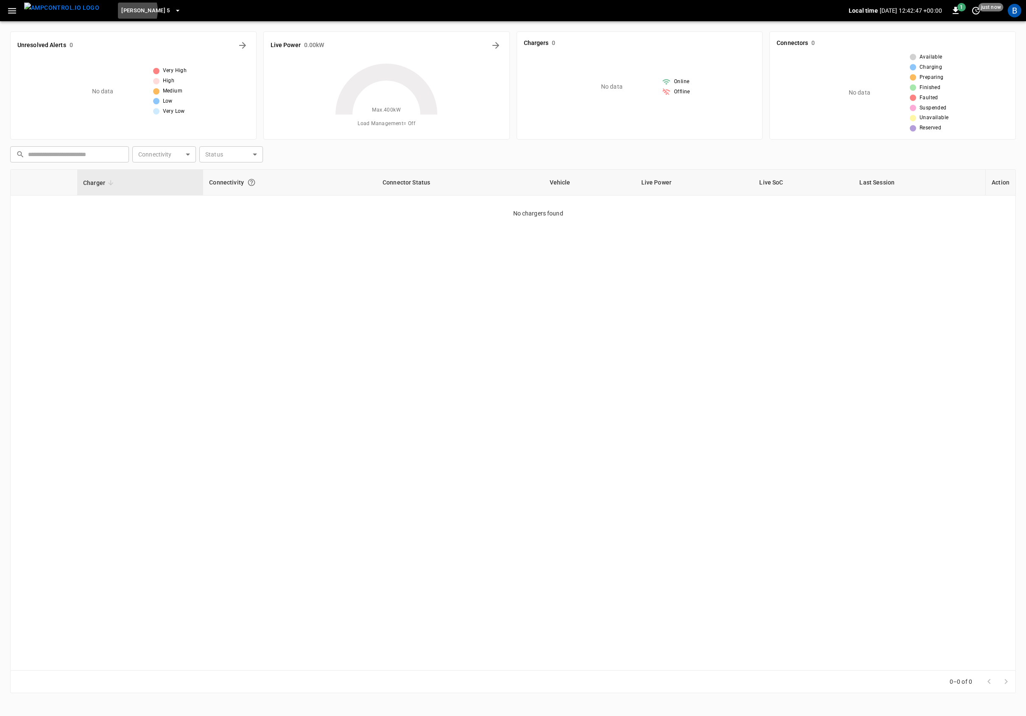
click at [121, 11] on span "[PERSON_NAME] 5" at bounding box center [145, 11] width 49 height 10
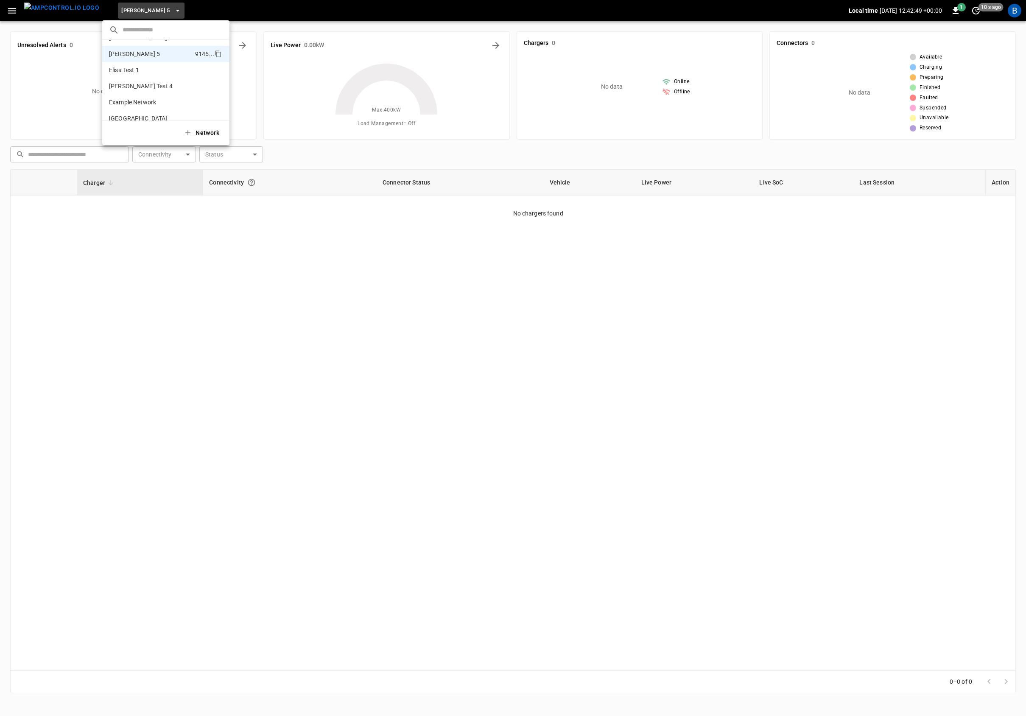
click at [145, 31] on input "text" at bounding box center [173, 30] width 100 height 12
type input "***"
click at [154, 30] on input "***" at bounding box center [173, 30] width 100 height 12
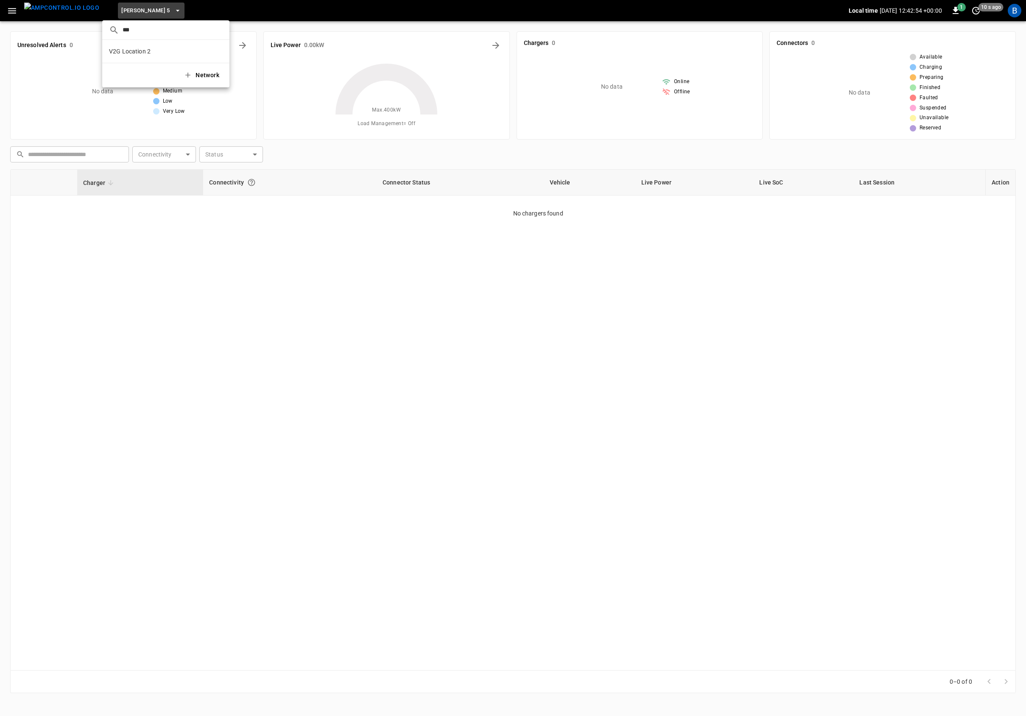
click at [154, 30] on input "***" at bounding box center [173, 30] width 100 height 12
click at [336, 309] on div at bounding box center [513, 358] width 1026 height 716
click at [6, 8] on button "button" at bounding box center [11, 11] width 17 height 16
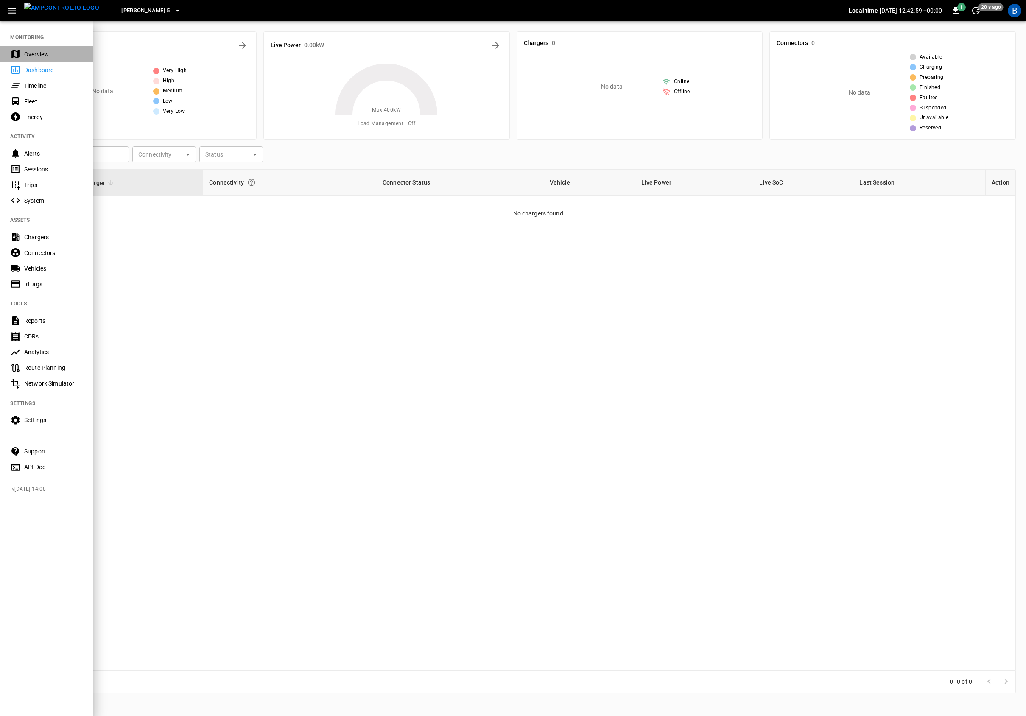
click at [39, 51] on div "Overview" at bounding box center [53, 54] width 59 height 8
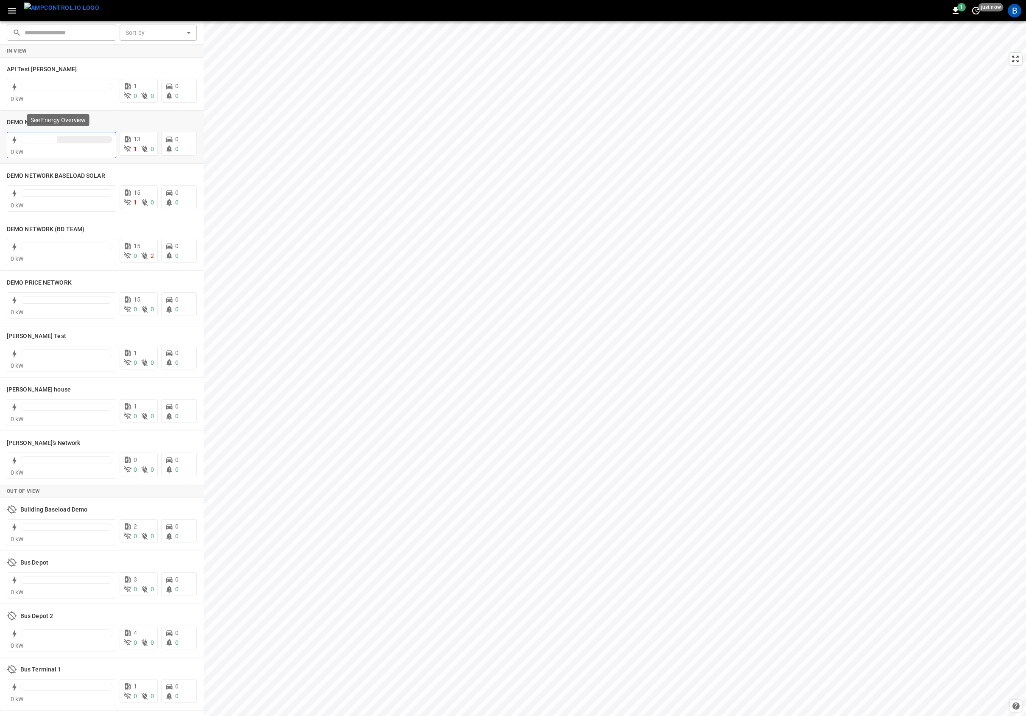
click at [64, 151] on div "0 kW" at bounding box center [62, 152] width 102 height 8
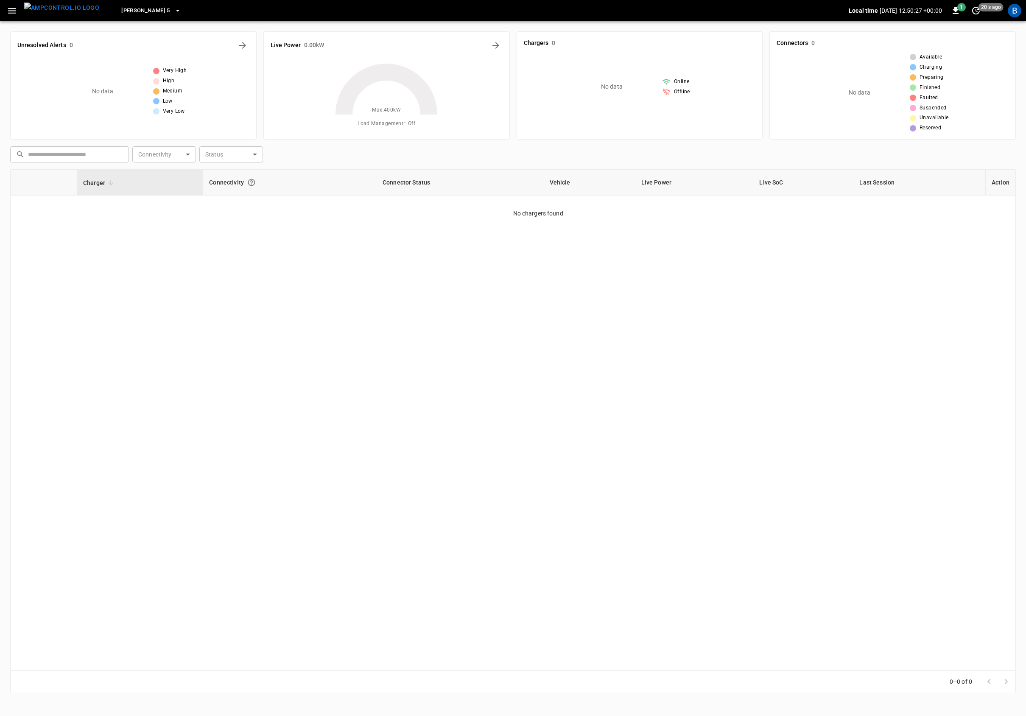
click at [392, 263] on div "Charger Connectivity Connector Status Vehicle Live Power Live SoC Last Session …" at bounding box center [513, 420] width 1006 height 502
click at [13, 13] on icon "button" at bounding box center [12, 11] width 11 height 11
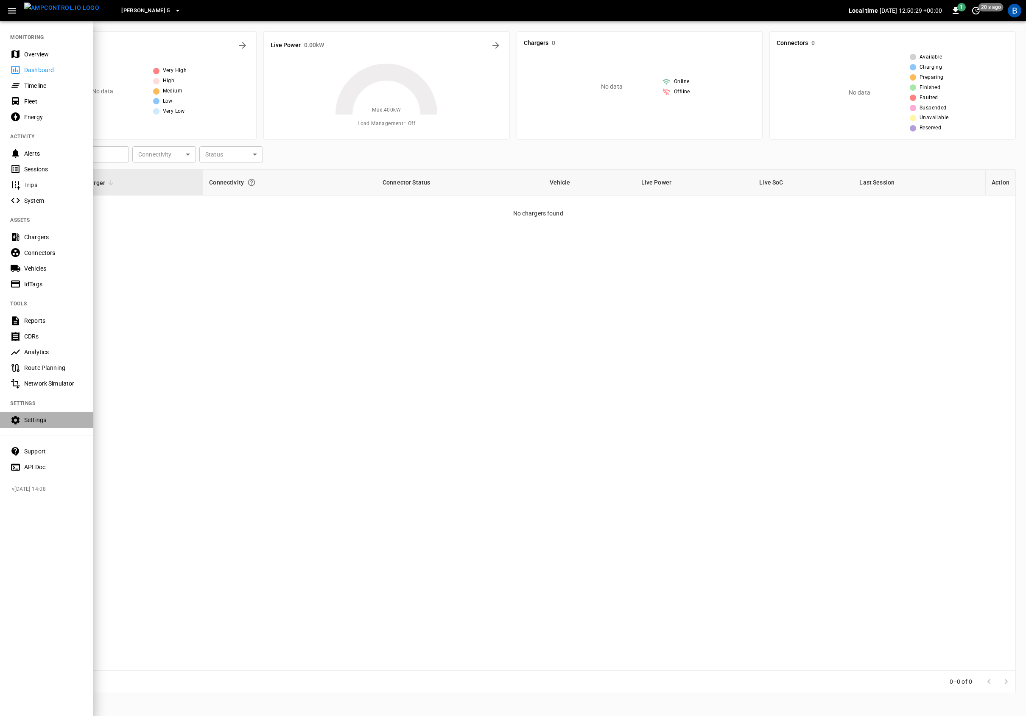
click at [43, 419] on div "Settings" at bounding box center [53, 420] width 59 height 8
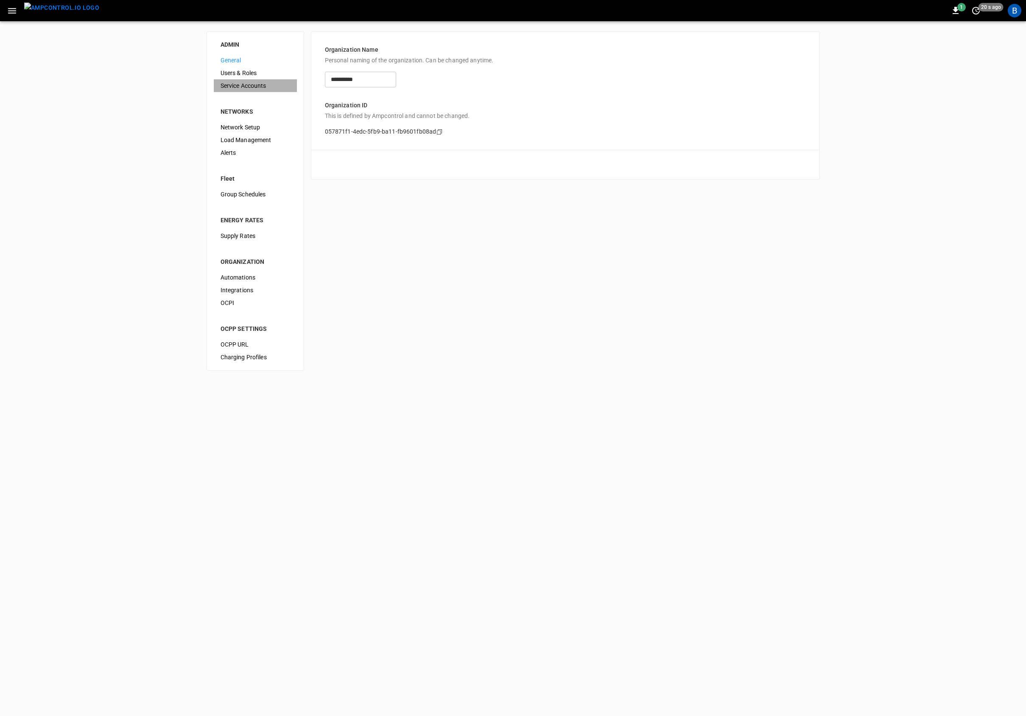
click at [247, 80] on div "Service Accounts" at bounding box center [255, 85] width 83 height 13
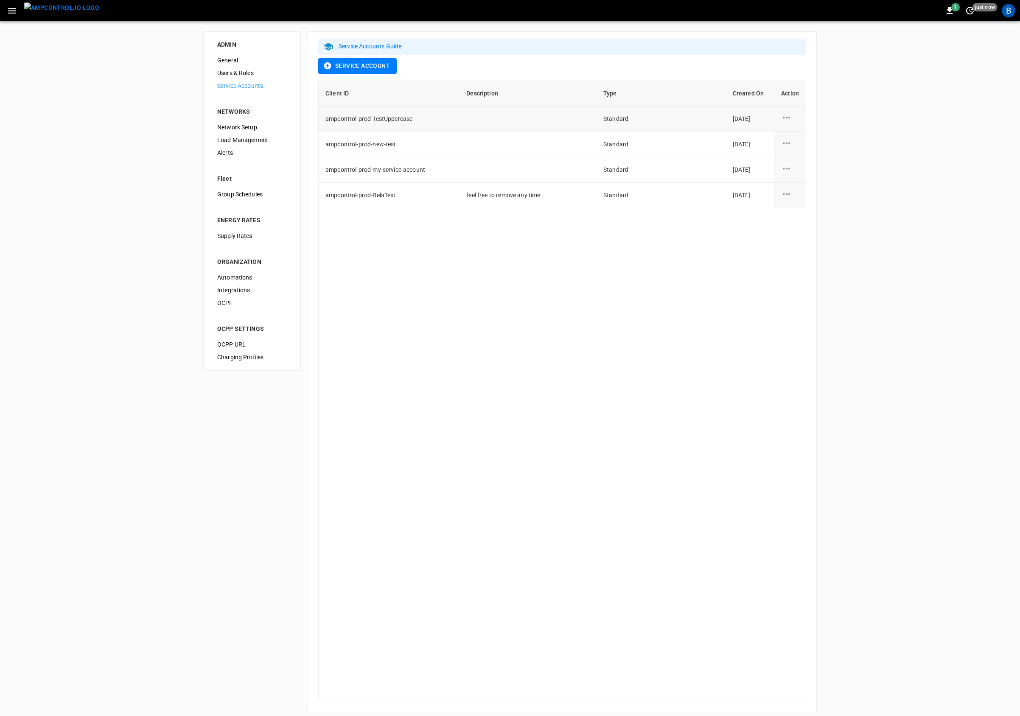
click at [787, 119] on icon "service account action options" at bounding box center [786, 117] width 11 height 11
click at [802, 122] on li "Edit" at bounding box center [813, 123] width 62 height 14
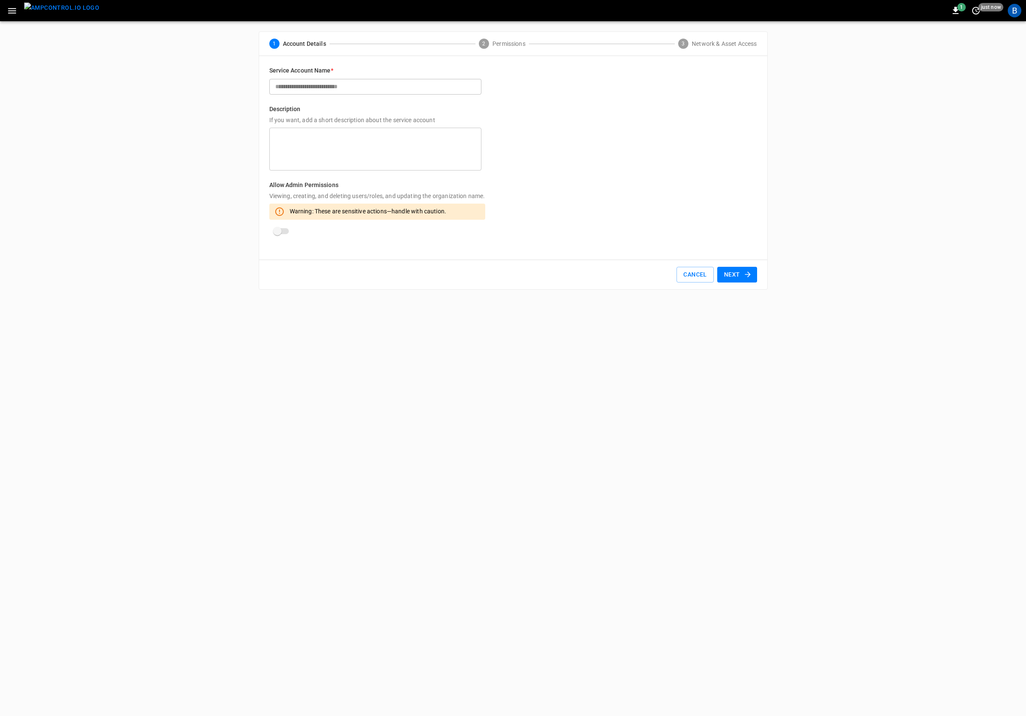
click at [735, 275] on button "Next" at bounding box center [738, 275] width 40 height 16
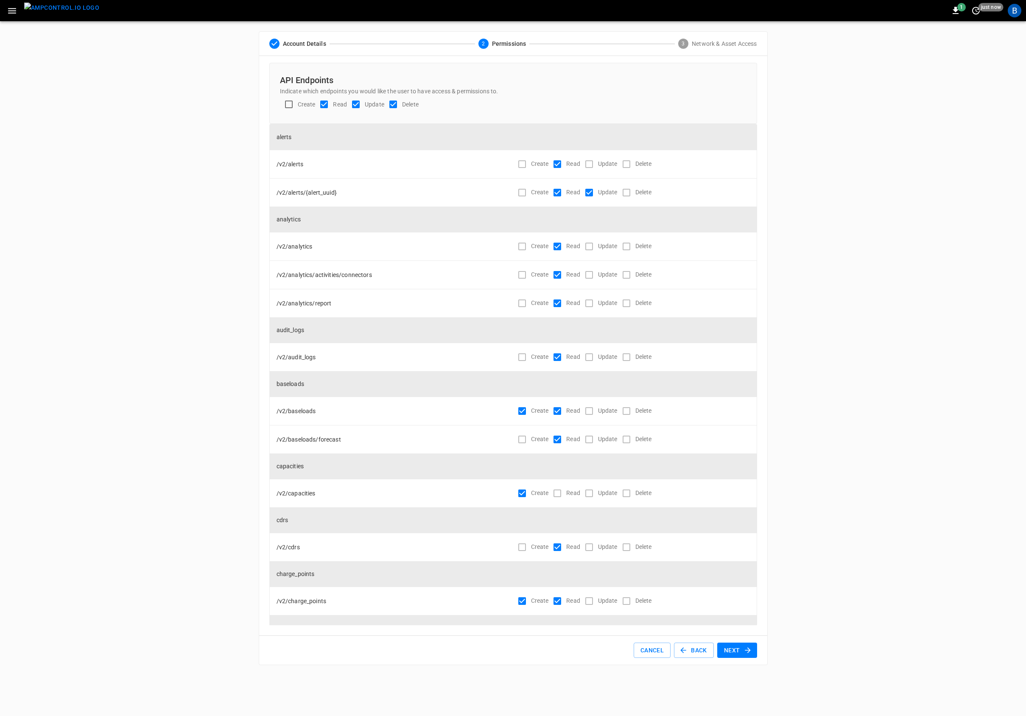
click at [869, 271] on div "ADMIN General Users & Roles Service Accounts NETWORKS Network Setup Load Manage…" at bounding box center [513, 348] width 1026 height 654
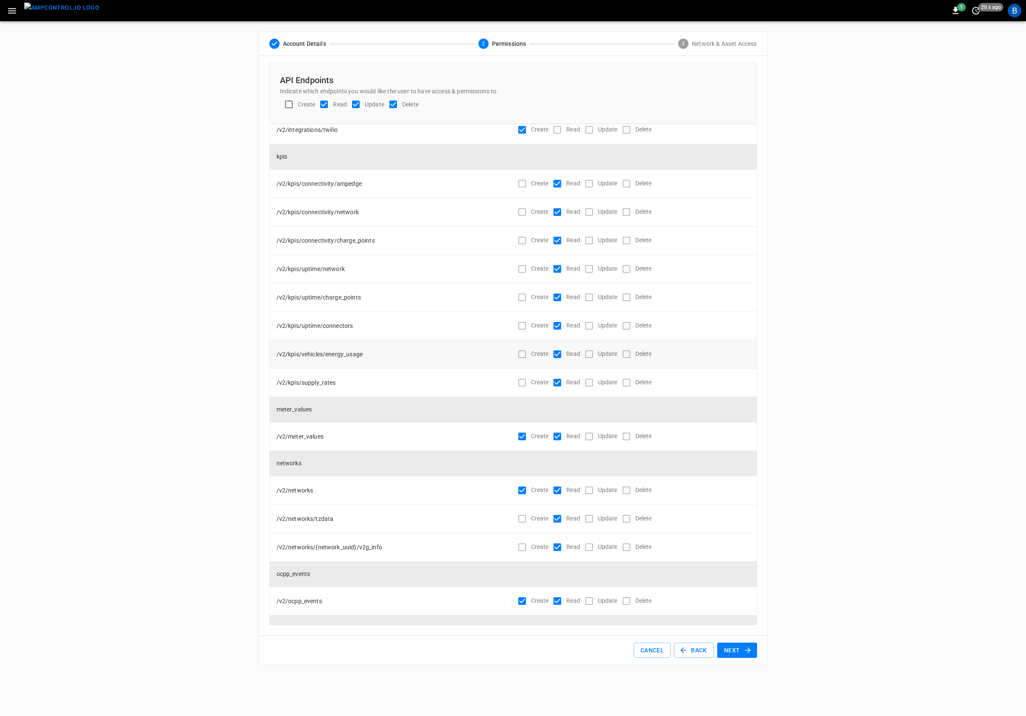
scroll to position [2149, 0]
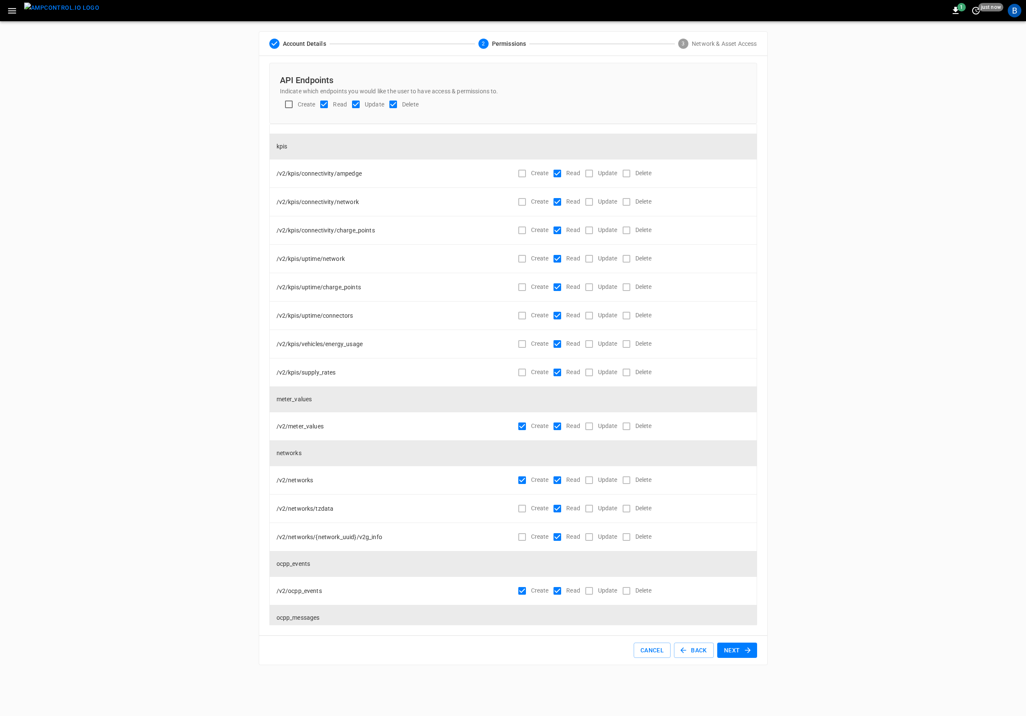
click at [926, 426] on div "ADMIN General Users & Roles Service Accounts NETWORKS Network Setup Load Manage…" at bounding box center [513, 348] width 1026 height 654
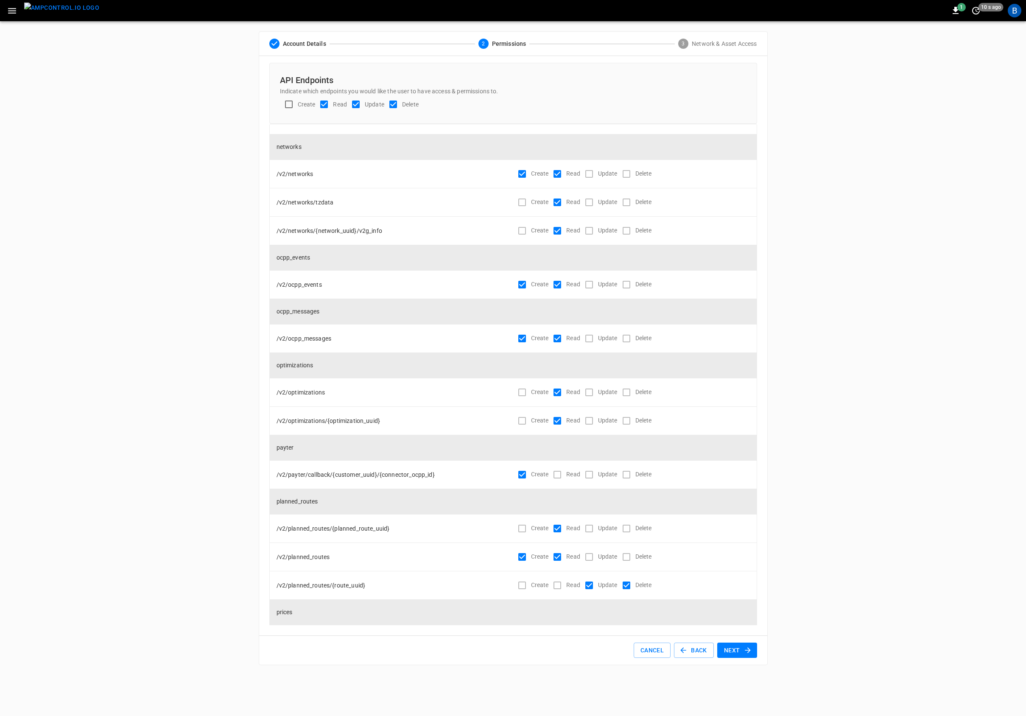
scroll to position [2457, 0]
